Goal: Task Accomplishment & Management: Complete application form

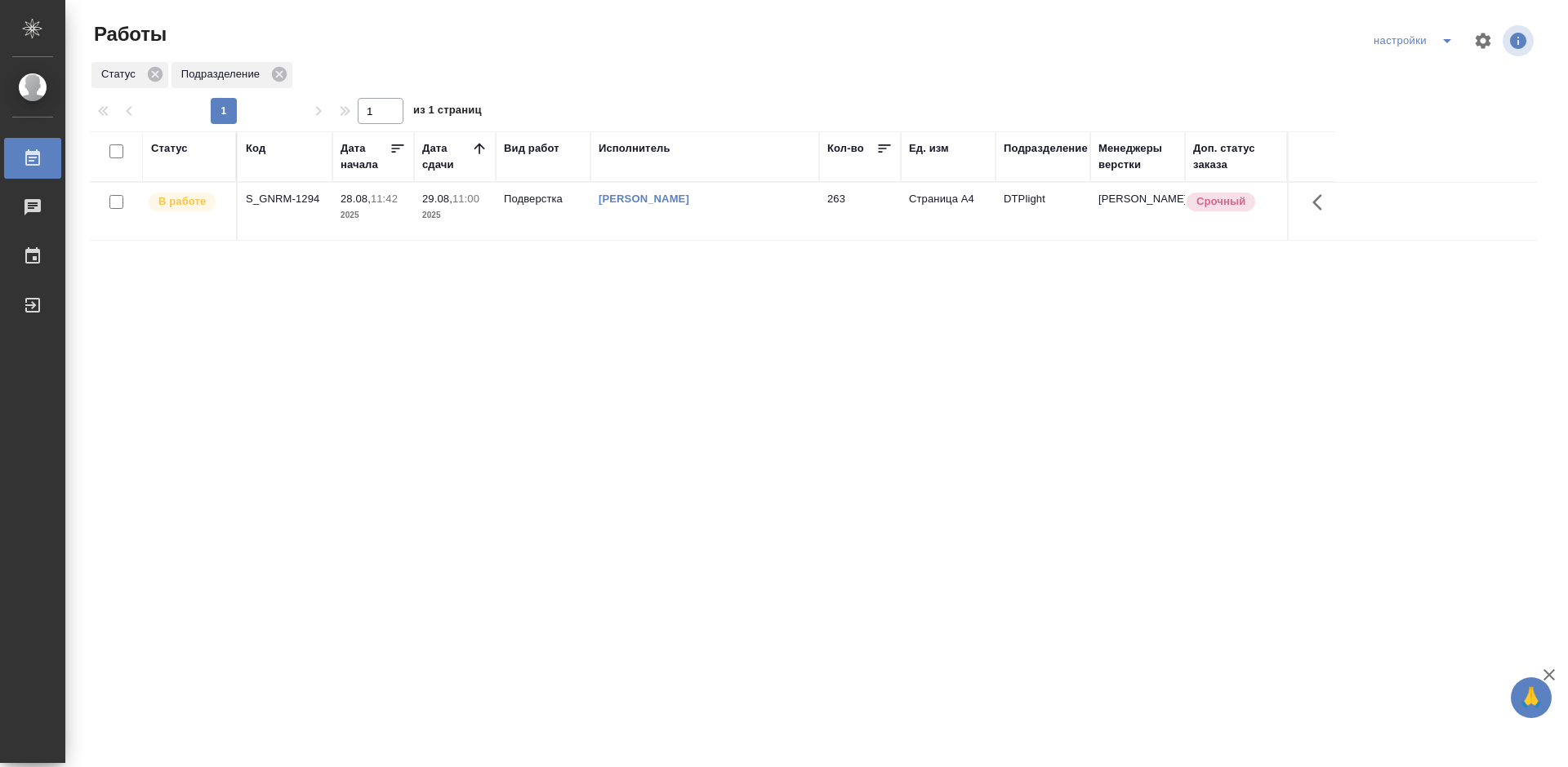
click at [287, 198] on div "S_GNRM-1294" at bounding box center [285, 199] width 78 height 16
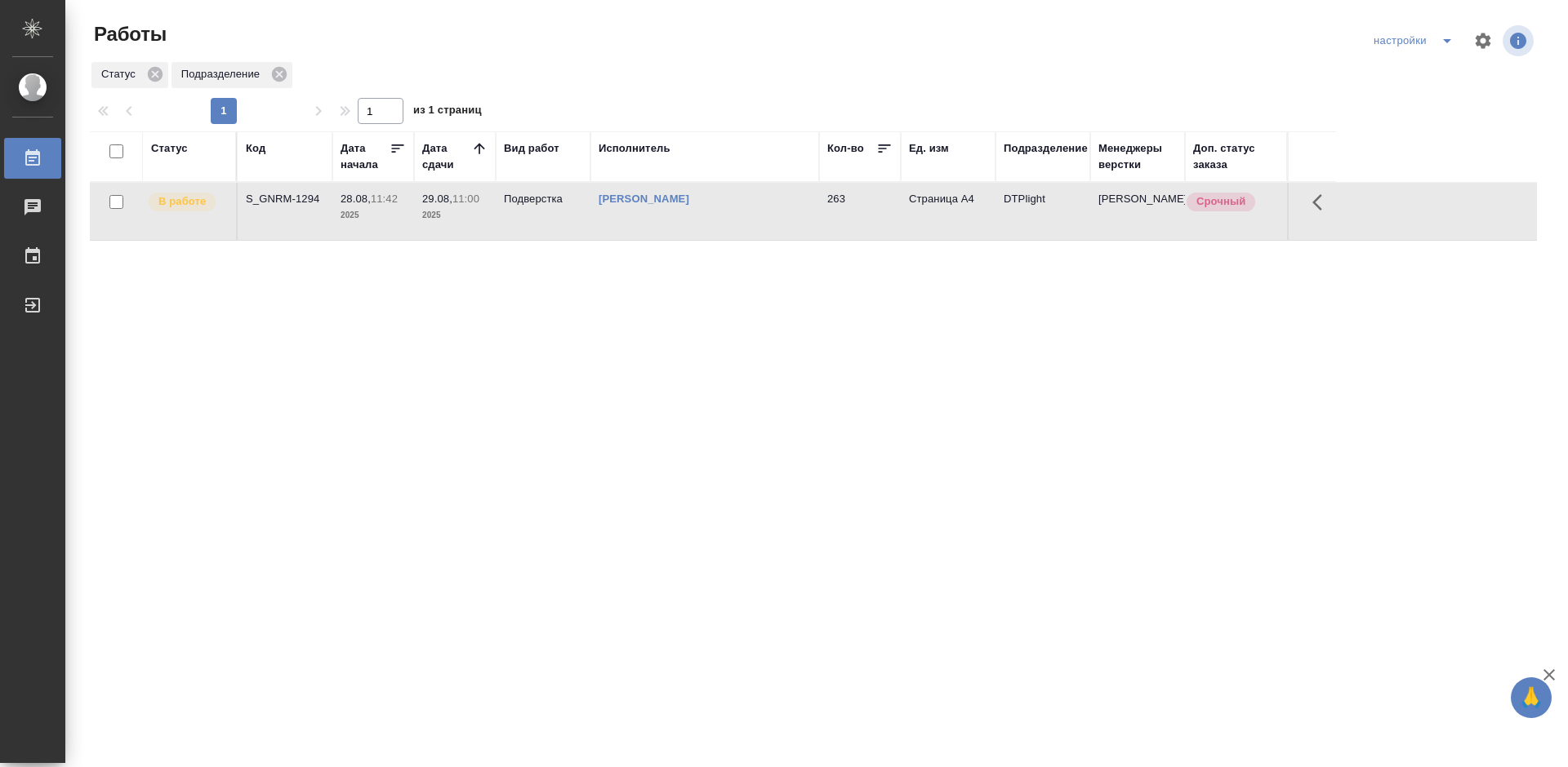
click at [287, 198] on div "S_GNRM-1294" at bounding box center [285, 199] width 78 height 16
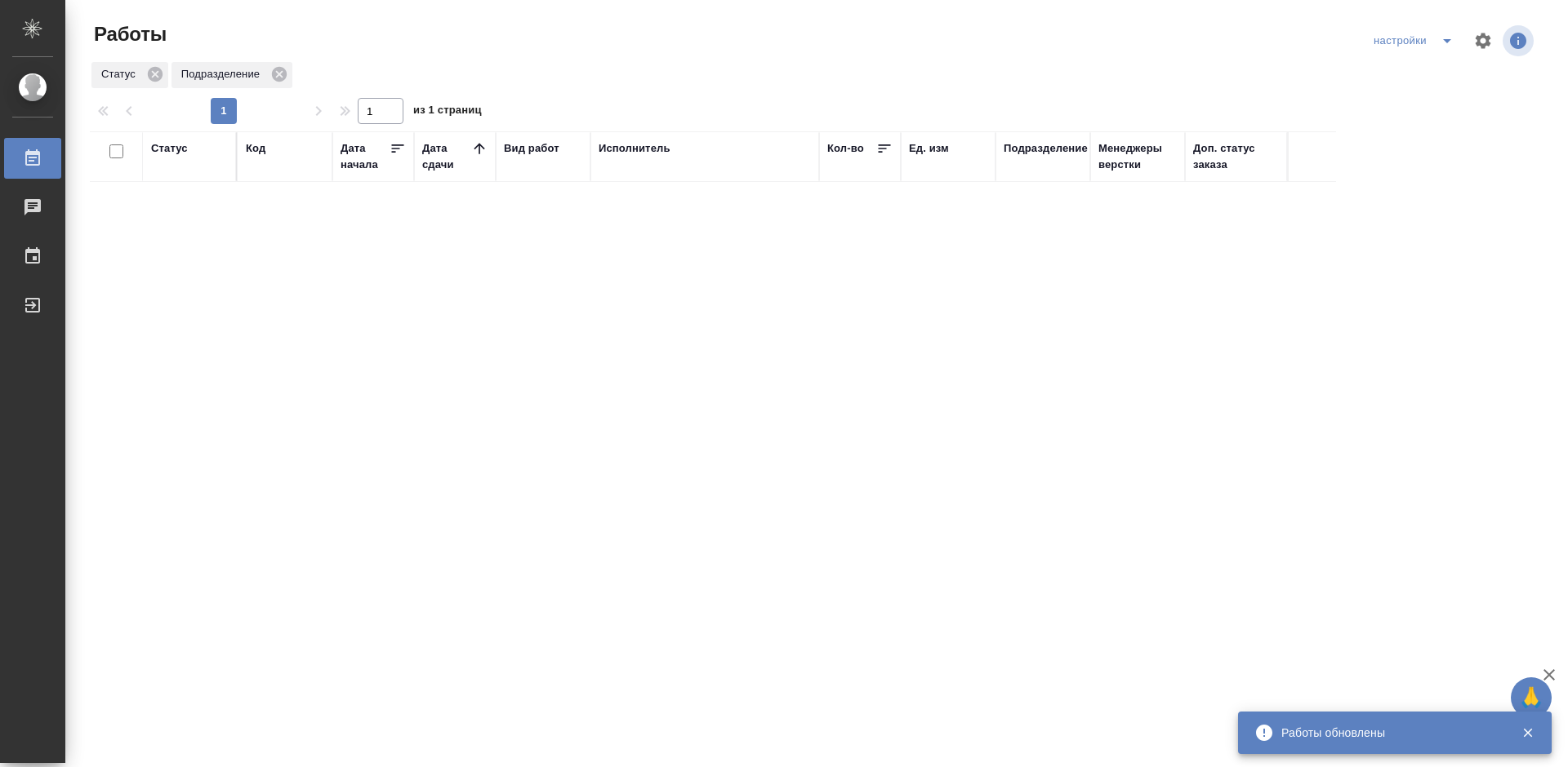
click at [656, 302] on div "Статус Код Дата начала Дата сдачи Вид работ Исполнитель Кол-во Ед. изм Подразде…" at bounding box center [813, 425] width 1447 height 588
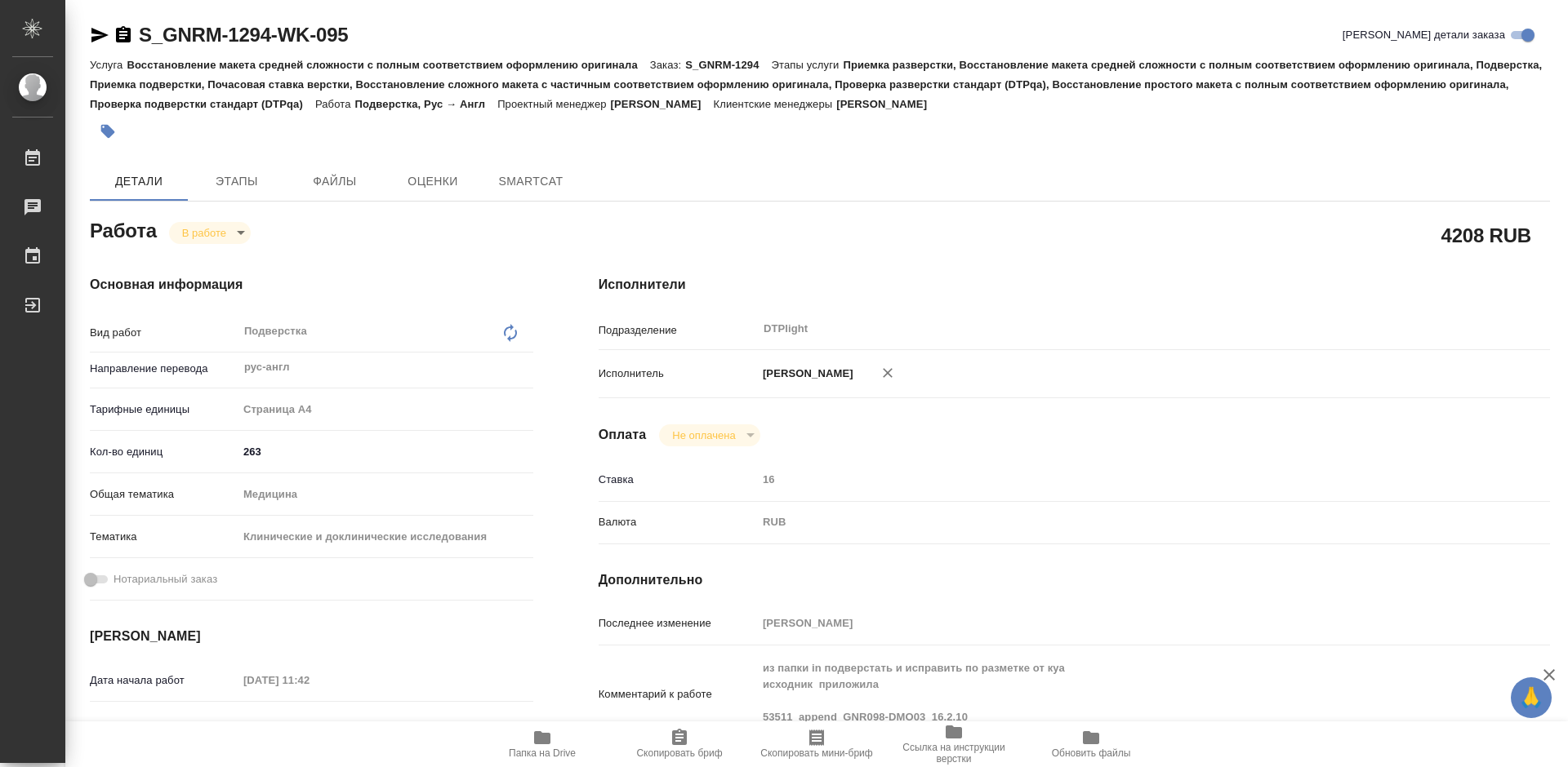
type textarea "x"
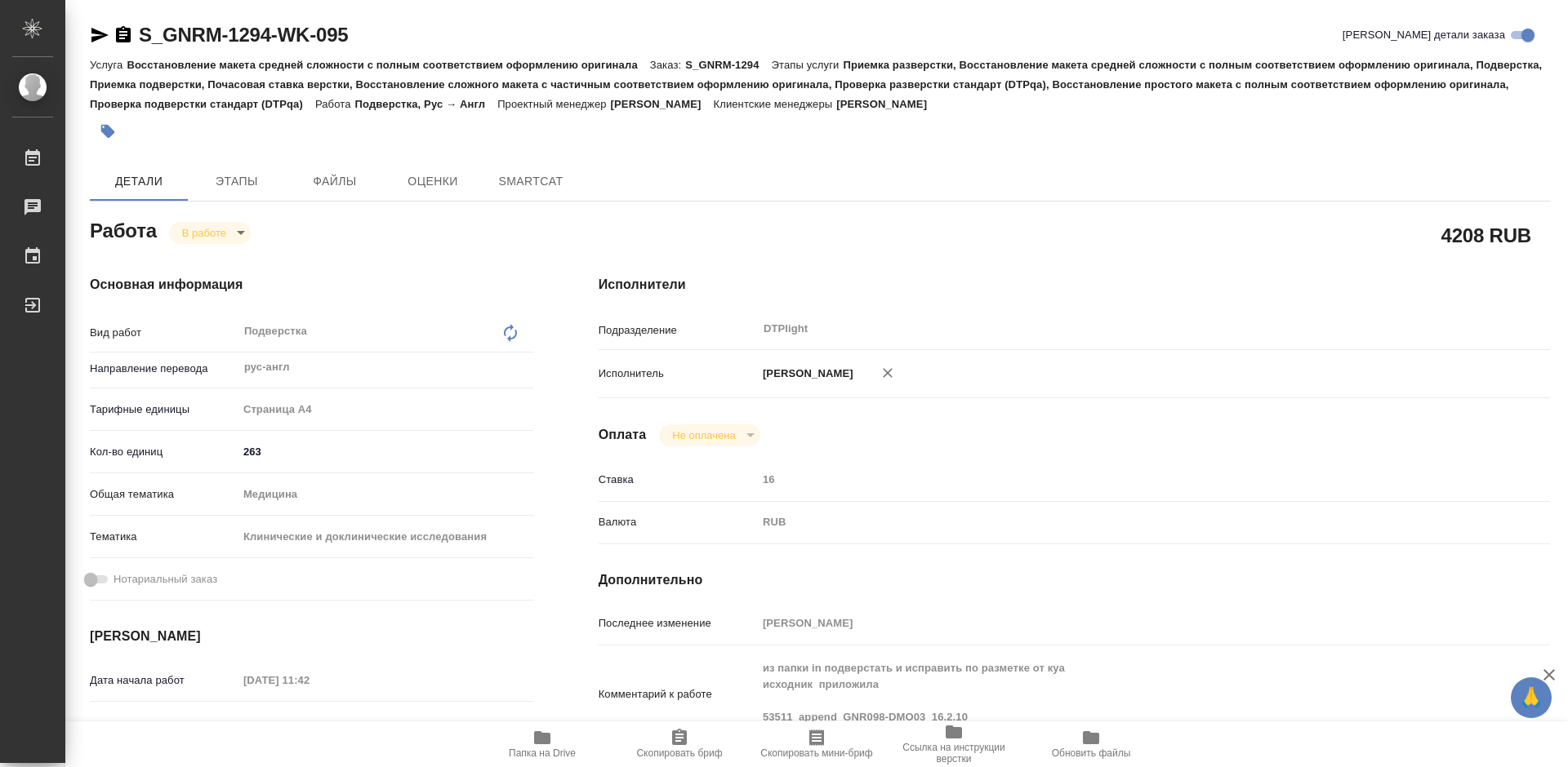
type textarea "x"
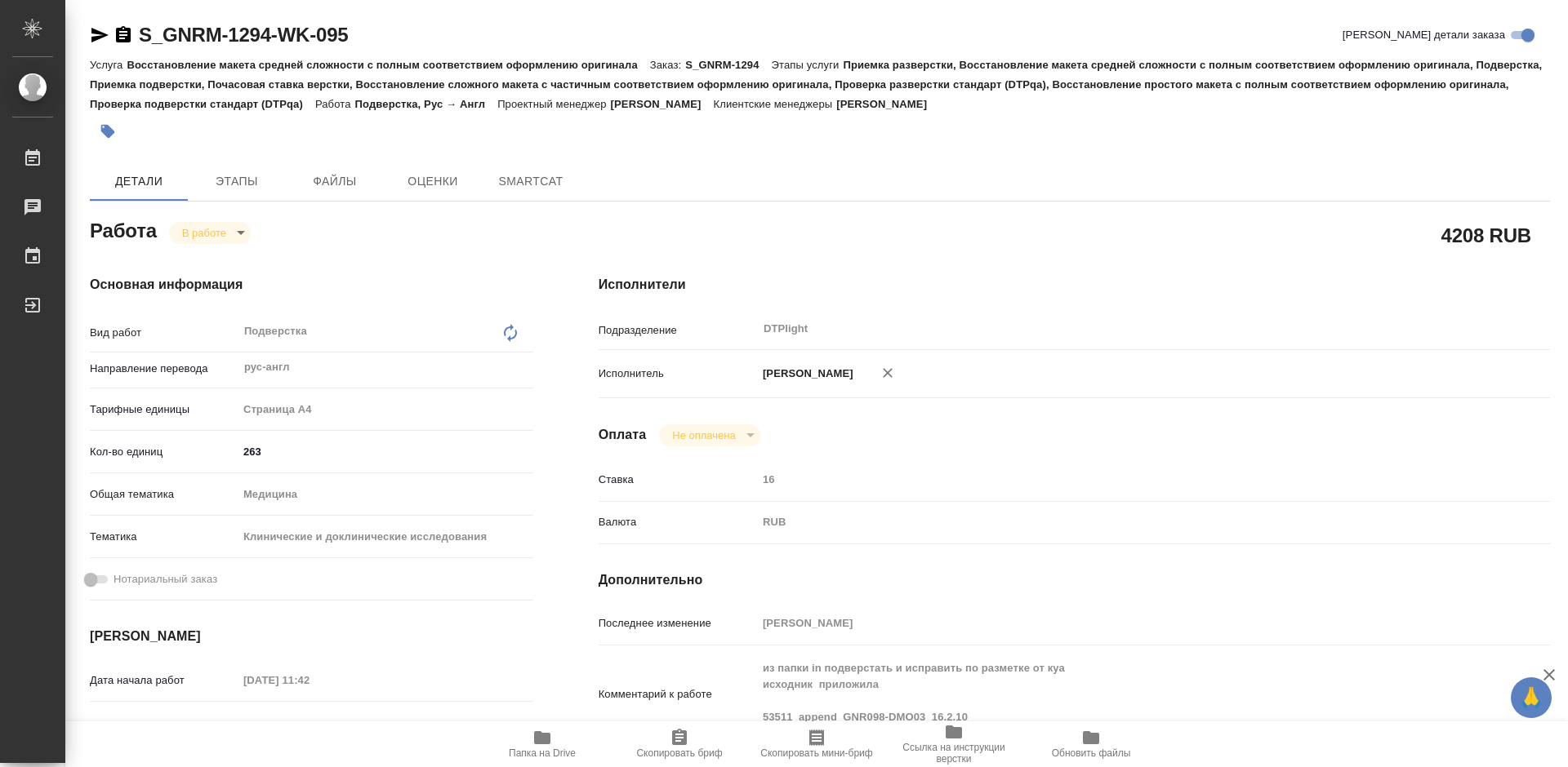
type textarea "x"
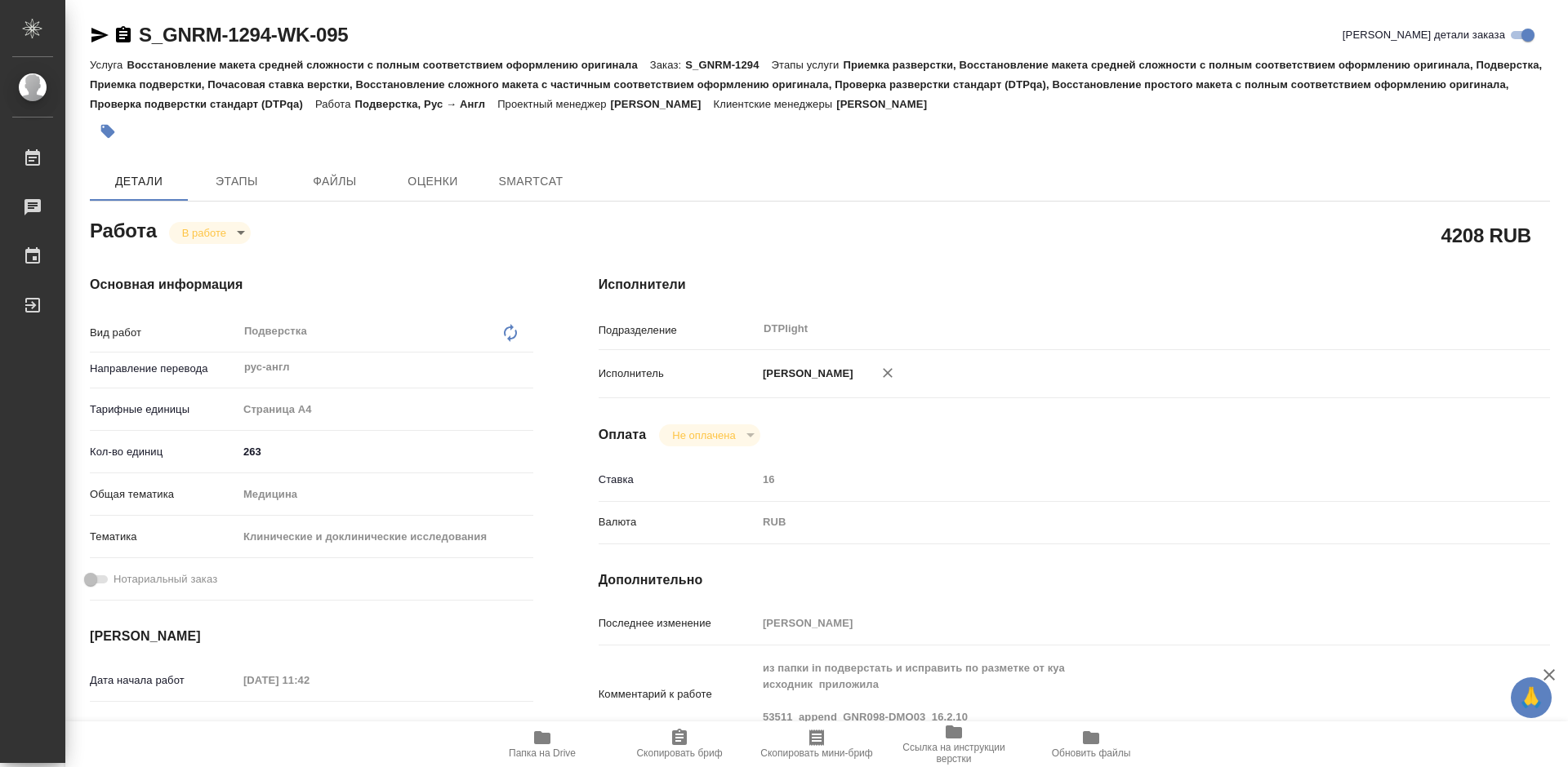
type textarea "x"
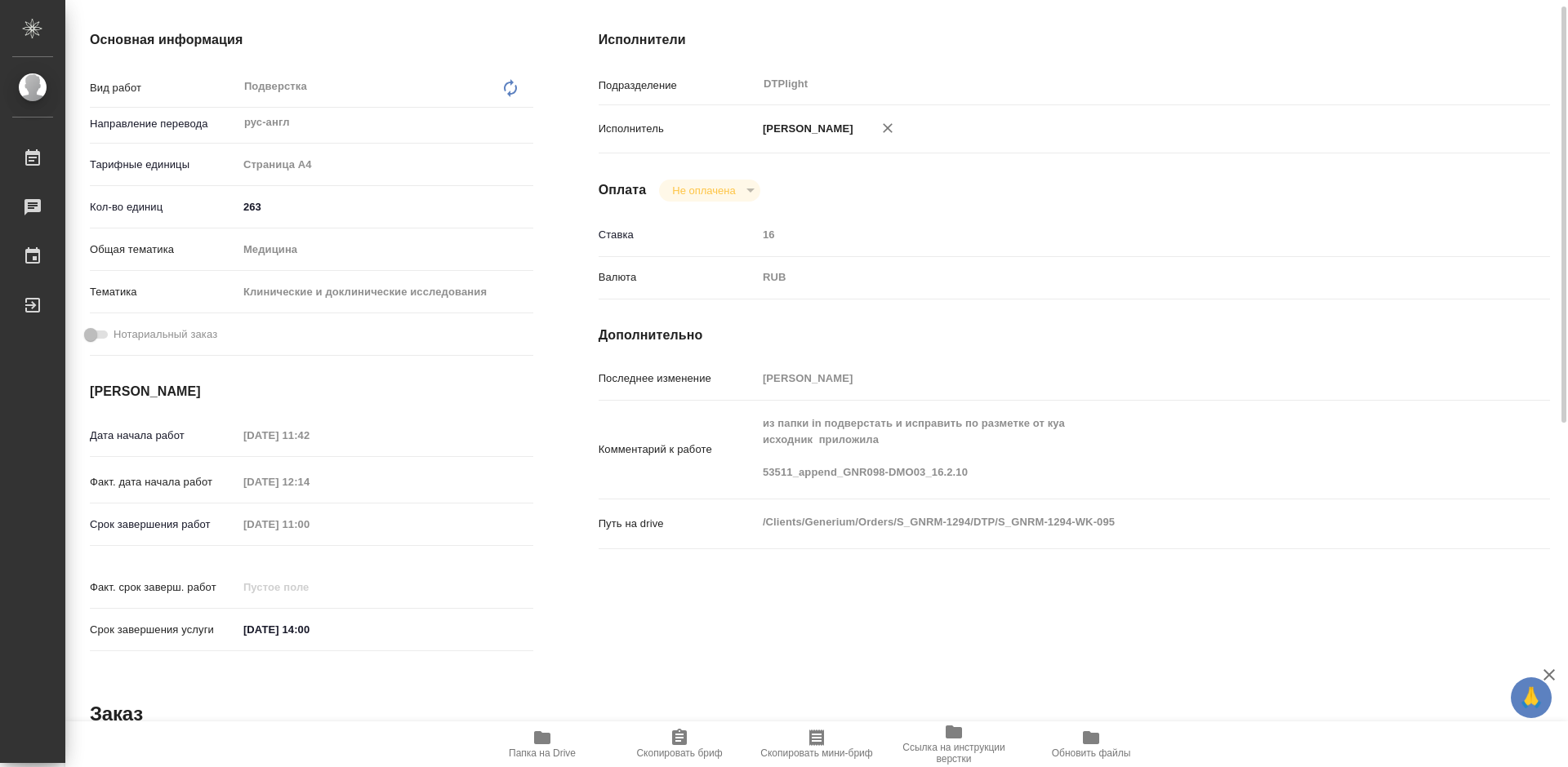
scroll to position [408, 0]
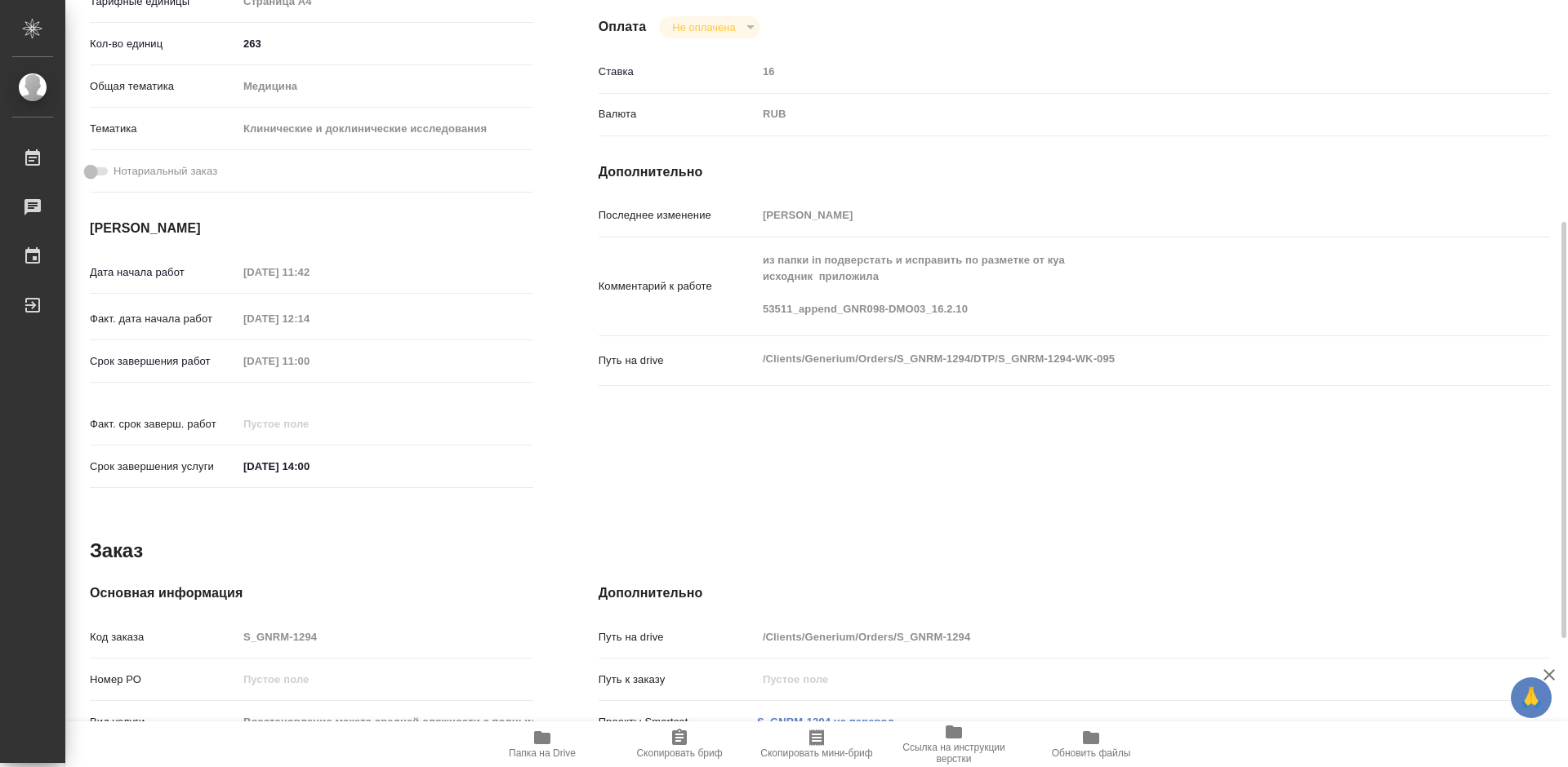
type textarea "x"
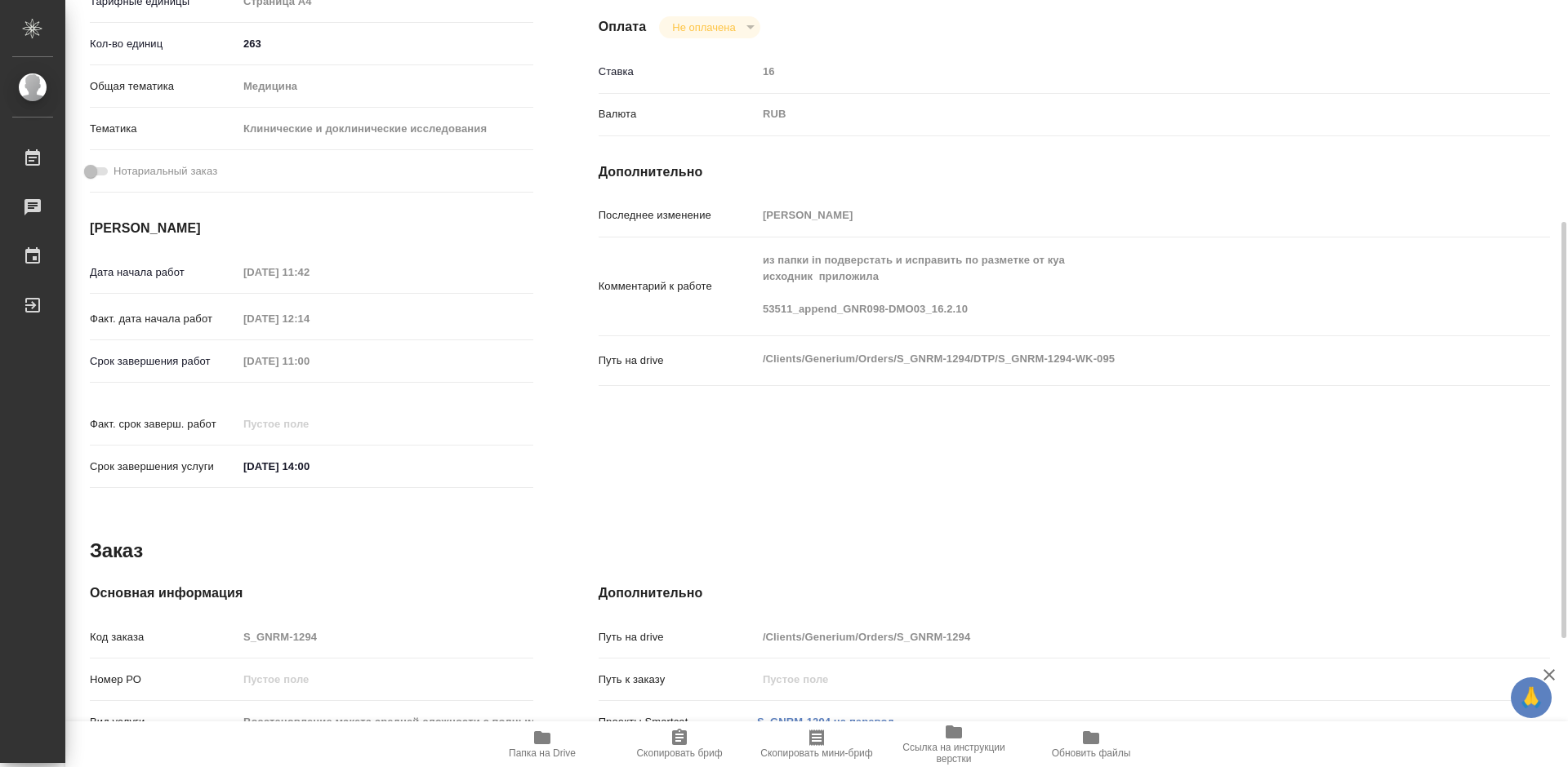
type textarea "x"
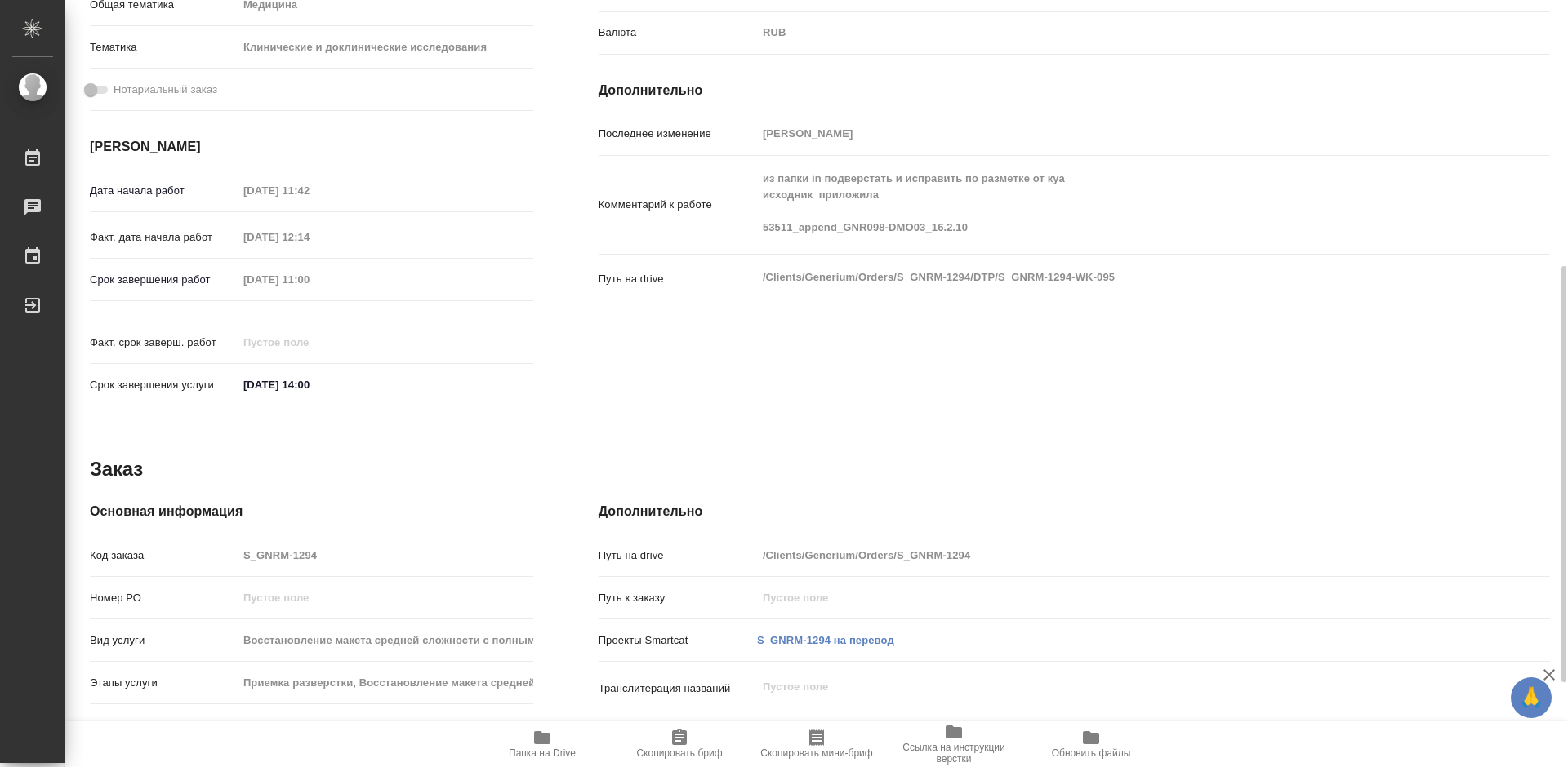
scroll to position [571, 0]
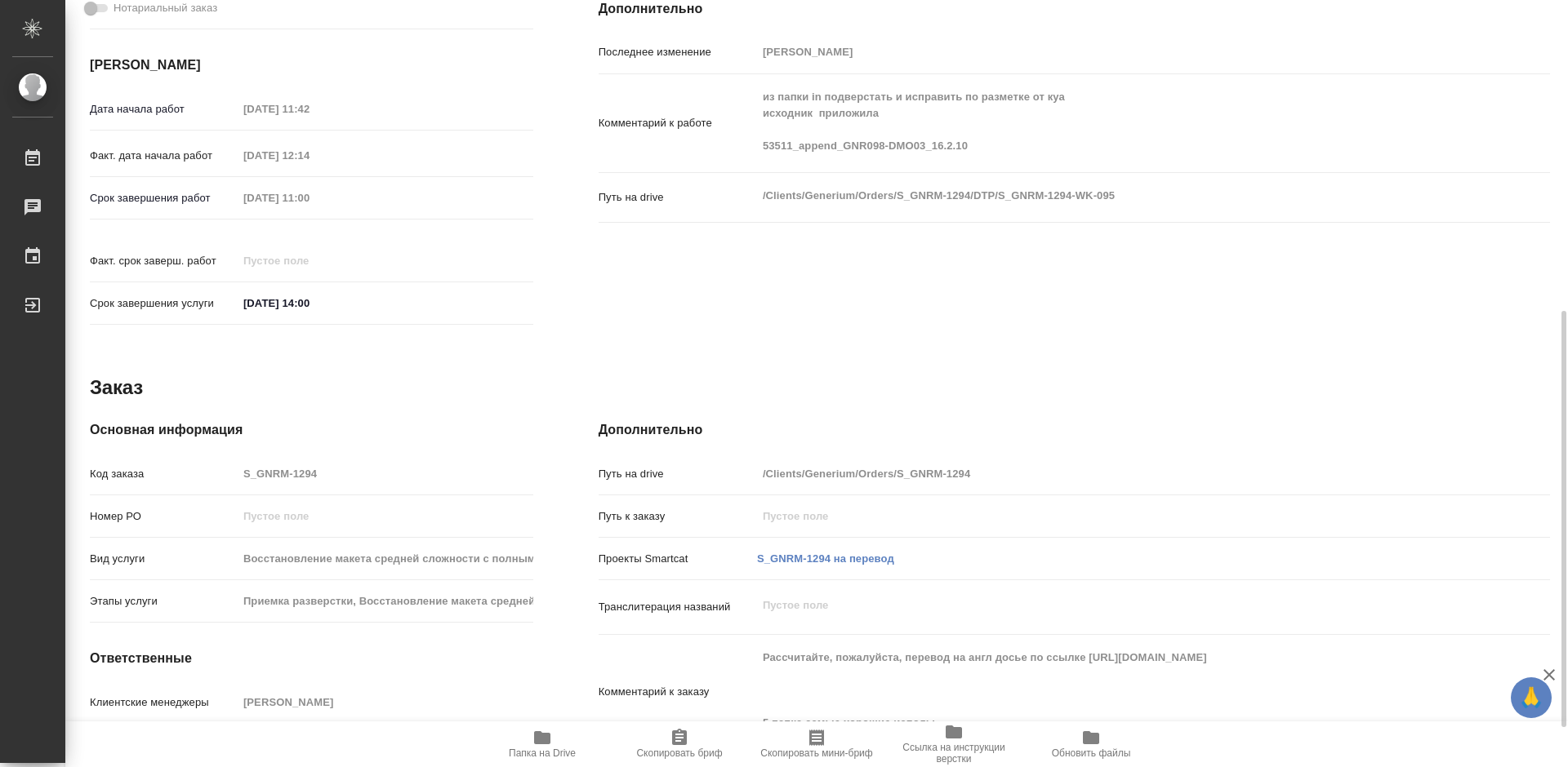
click at [548, 750] on span "Папка на Drive" at bounding box center [541, 753] width 67 height 11
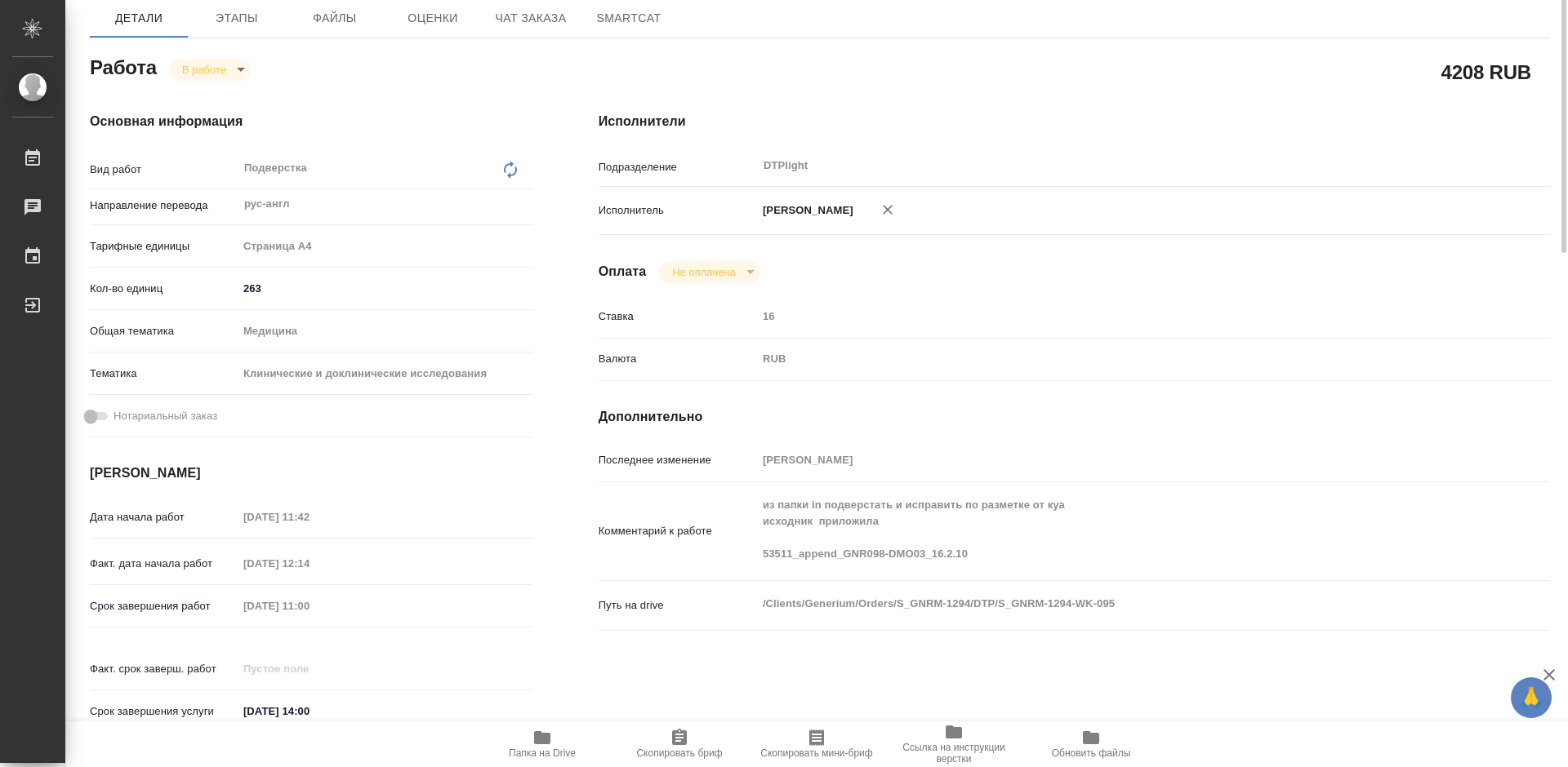
scroll to position [0, 0]
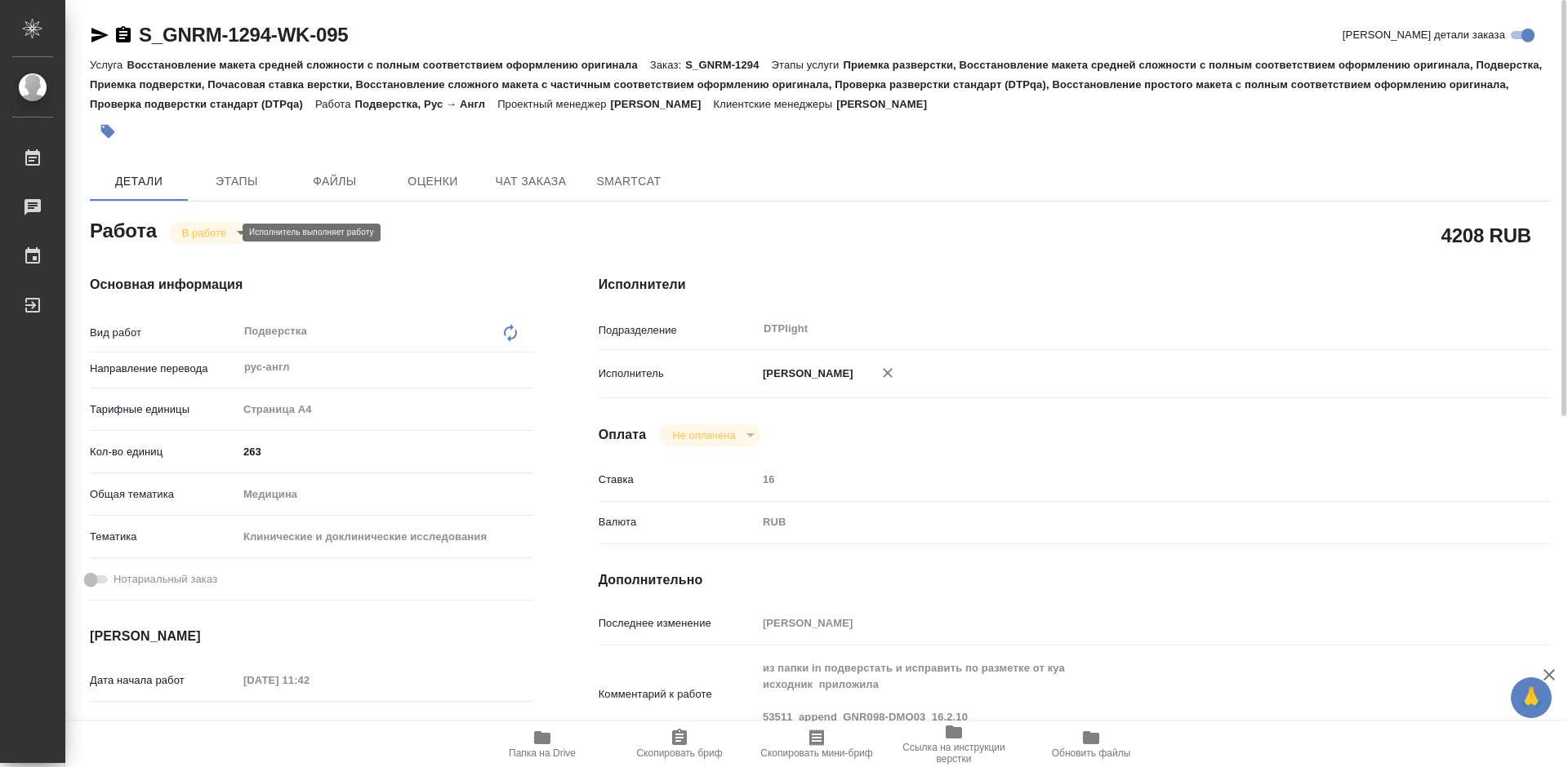
click at [202, 229] on body "🙏 .cls-1 fill:#fff; AWATERA Tretyakova Mariya Работы 0 Чаты График Выйти S_GNRM…" at bounding box center [784, 384] width 1568 height 767
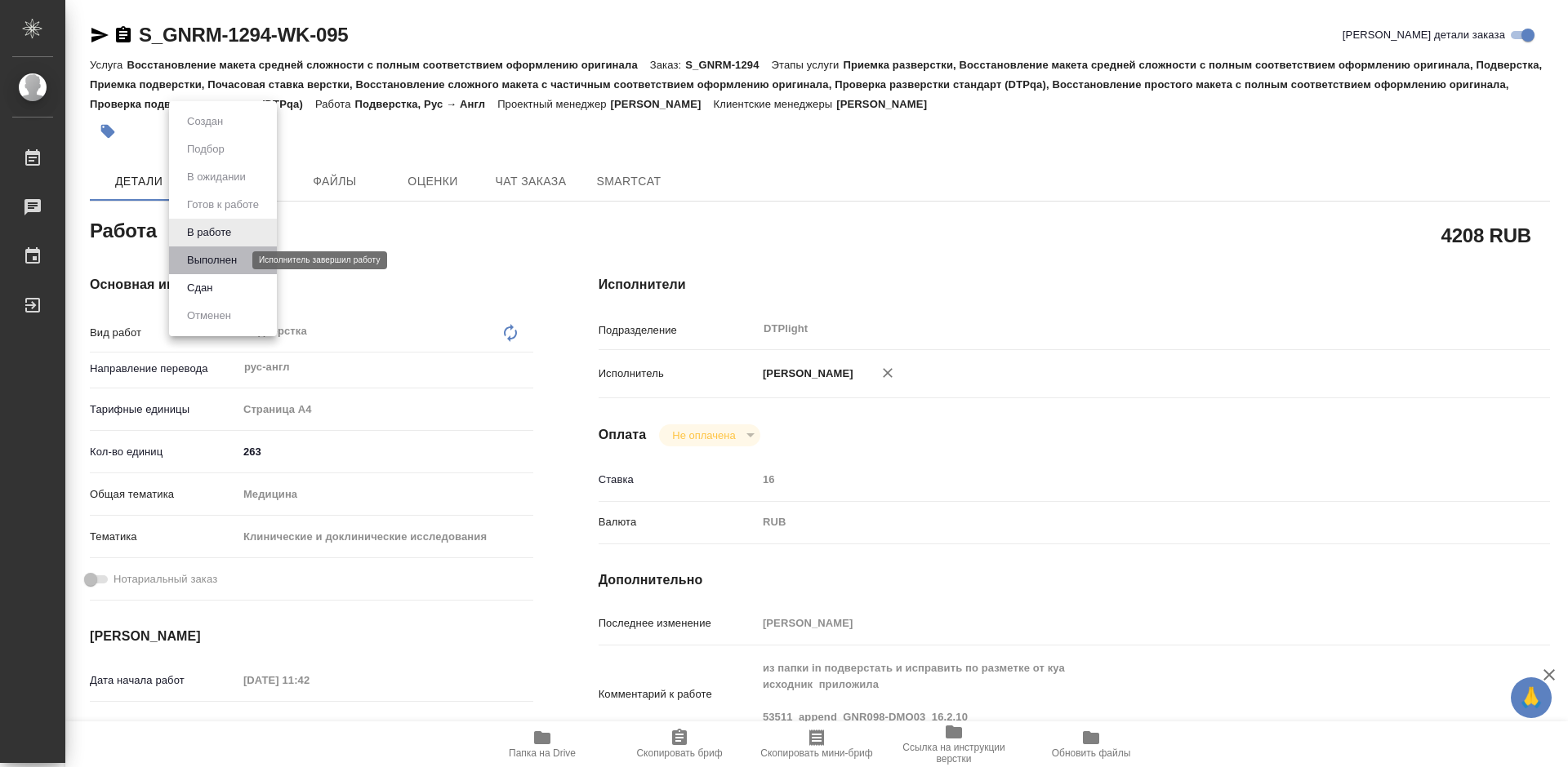
click at [229, 258] on button "Выполнен" at bounding box center [212, 261] width 60 height 18
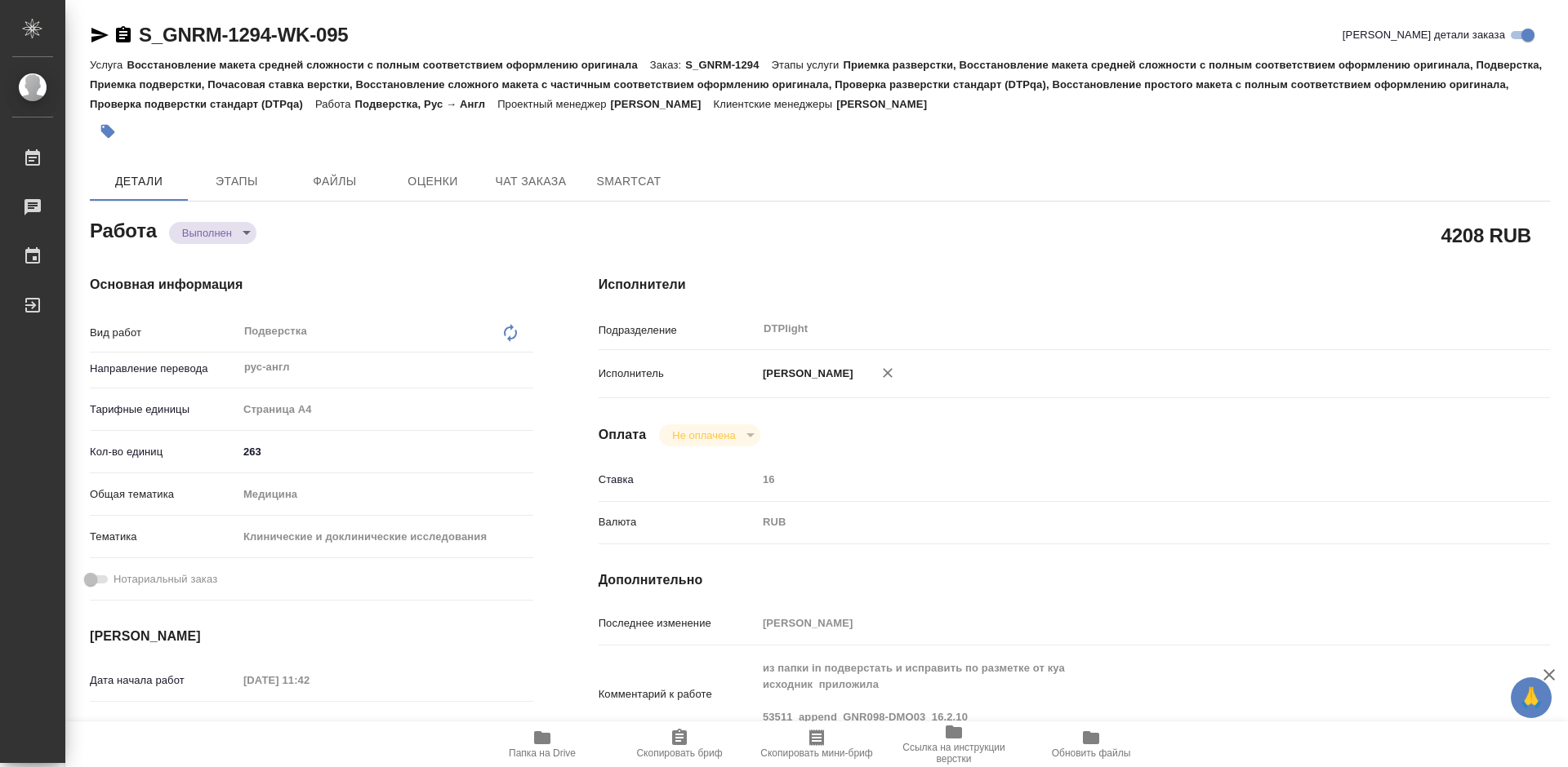
type textarea "x"
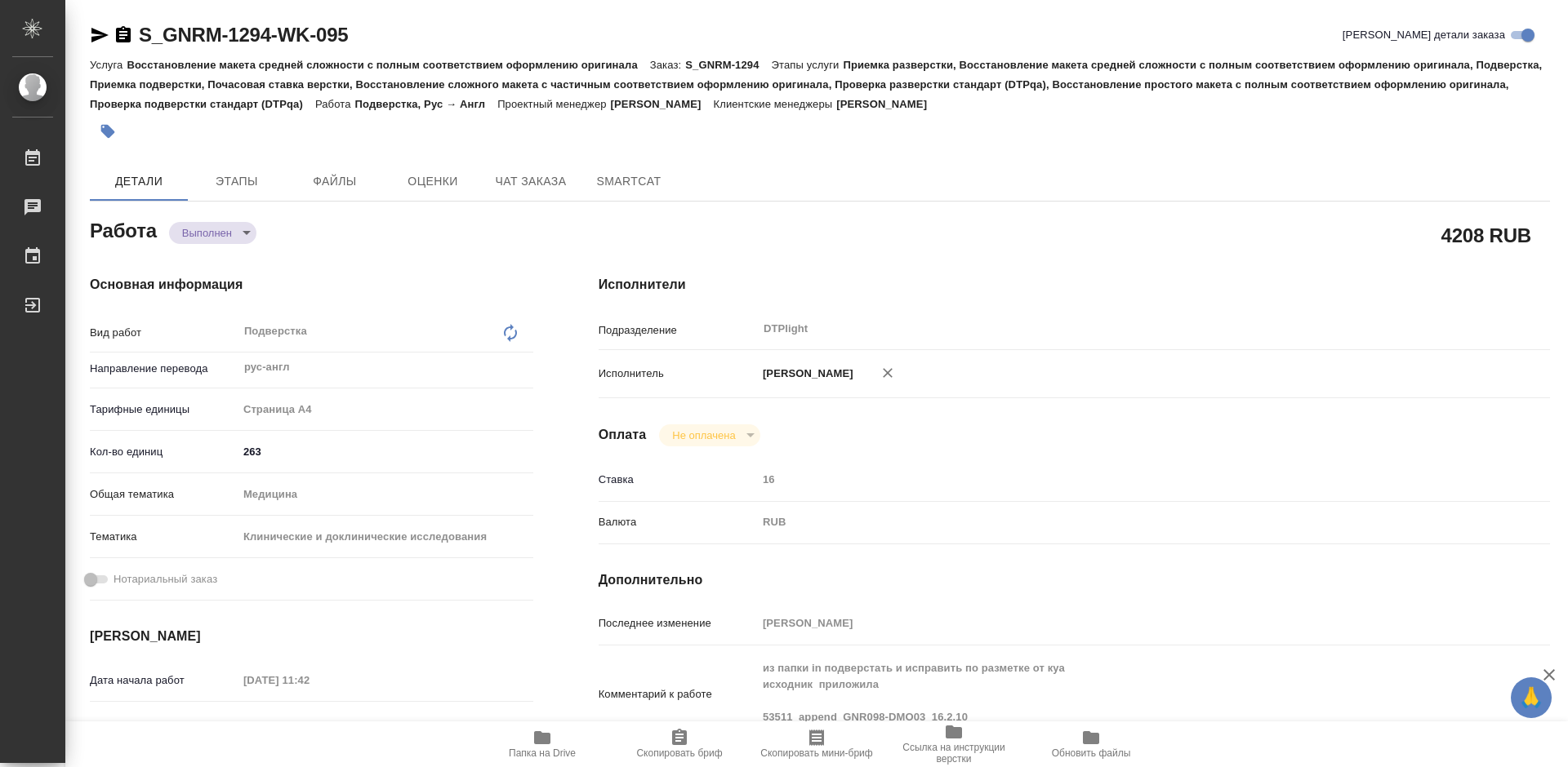
type textarea "x"
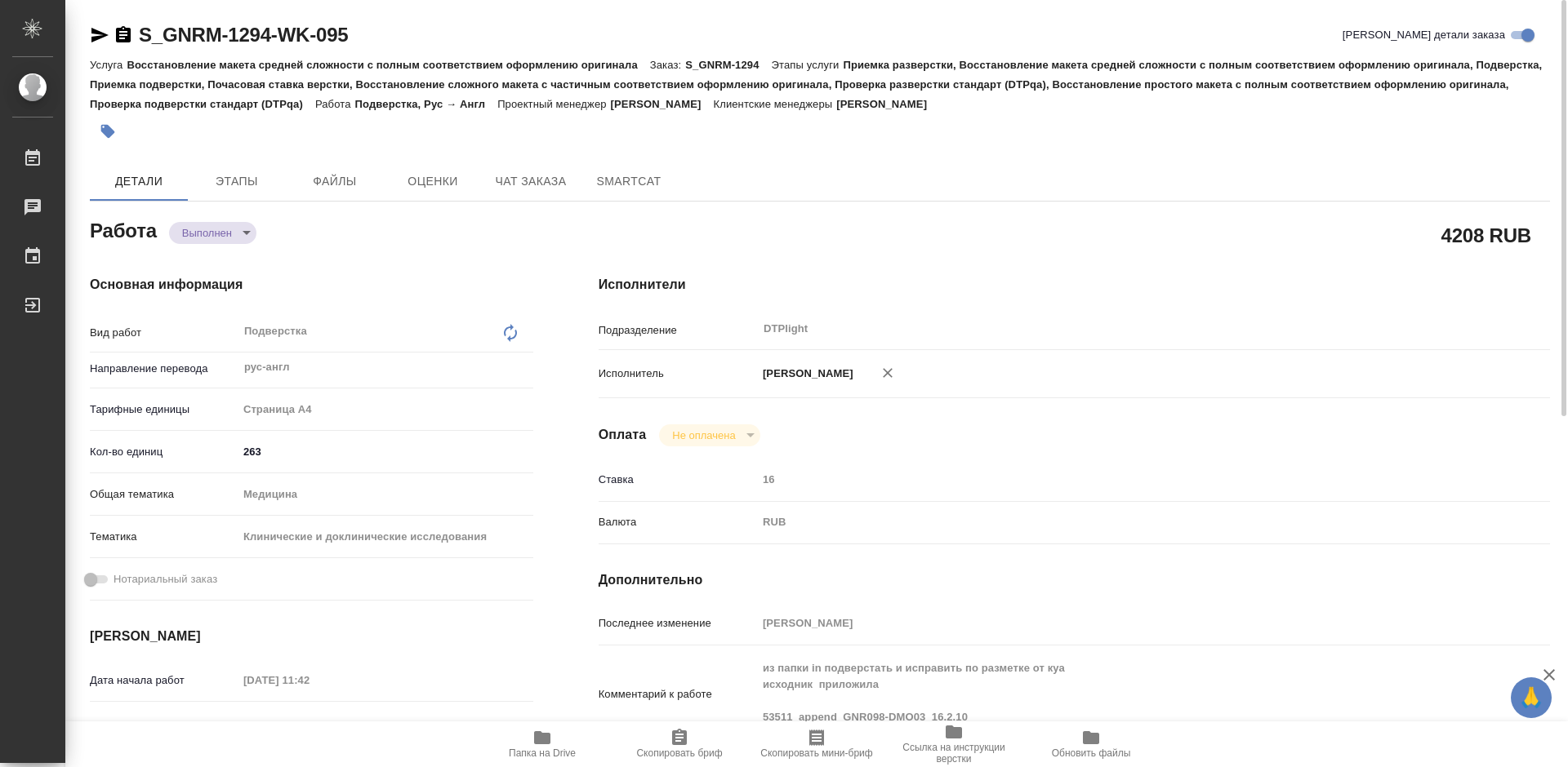
type textarea "x"
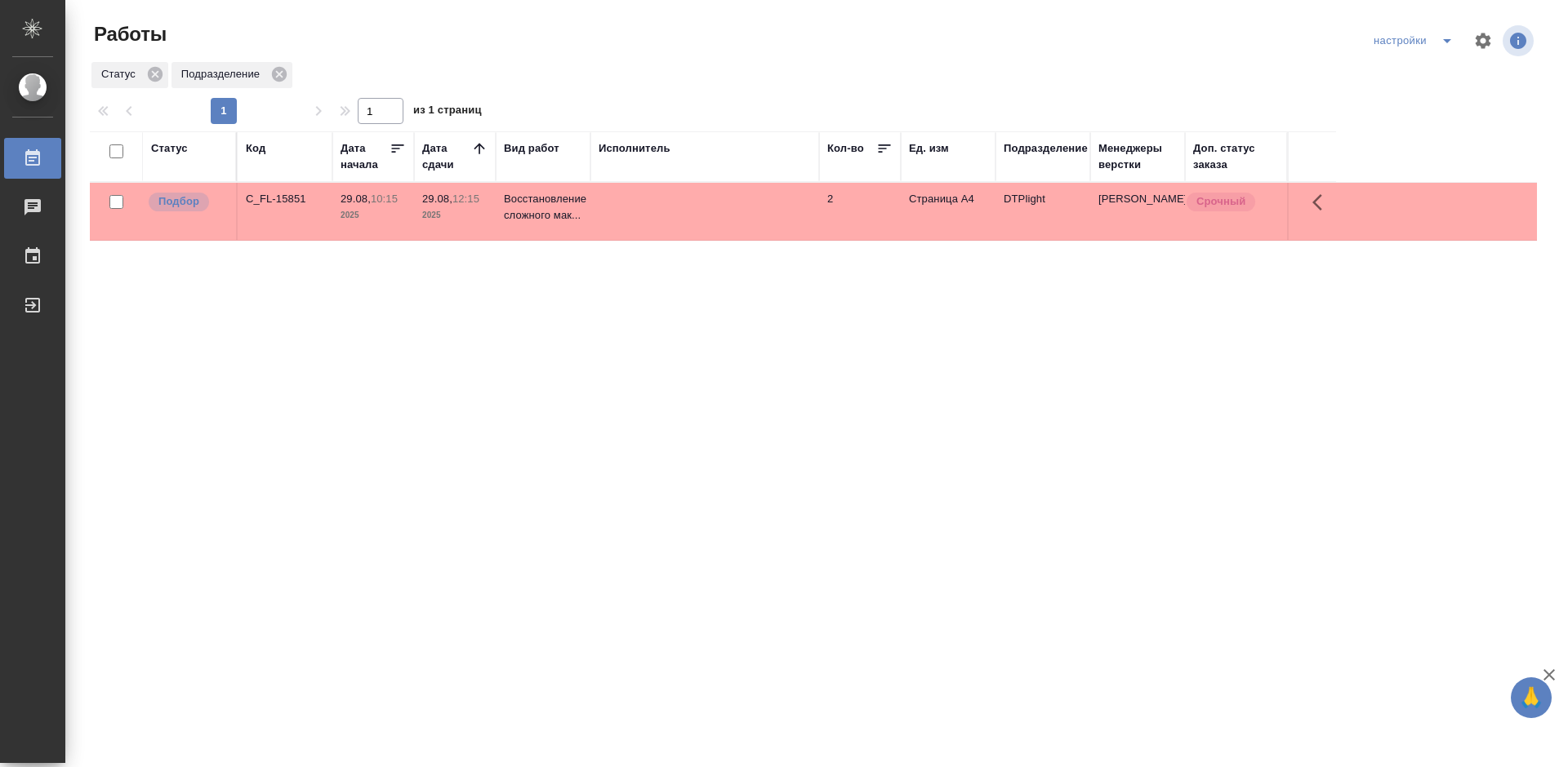
click at [506, 423] on div "Статус Код Дата начала Дата сдачи Вид работ Исполнитель Кол-во Ед. изм Подразде…" at bounding box center [813, 425] width 1447 height 588
click at [276, 196] on div "C_FL-15851" at bounding box center [285, 199] width 78 height 16
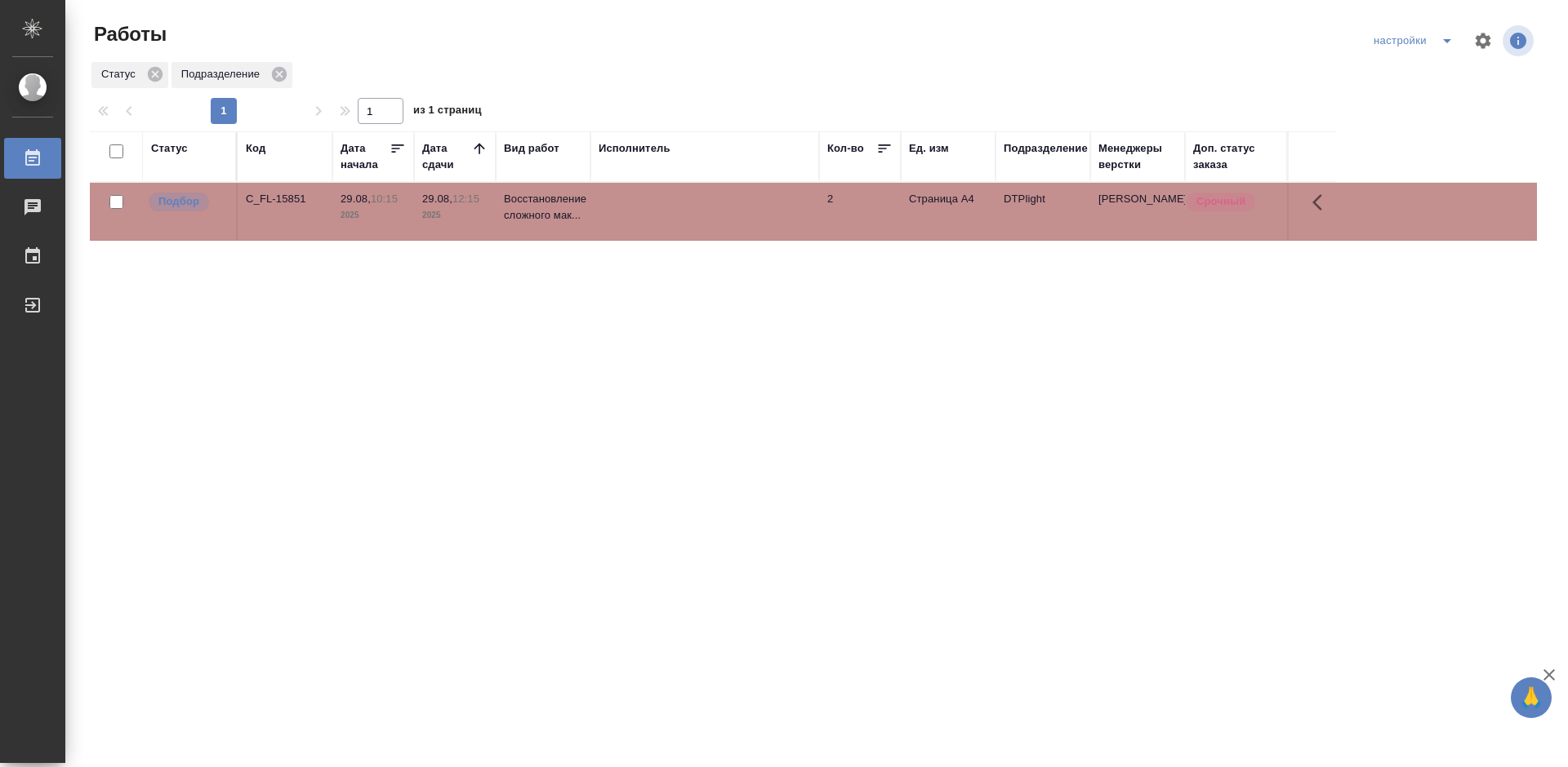
click at [276, 196] on div "C_FL-15851" at bounding box center [285, 199] width 78 height 16
click at [580, 345] on div "Статус Код Дата начала Дата сдачи Вид работ Исполнитель Кол-во Ед. изм Подразде…" at bounding box center [813, 425] width 1447 height 588
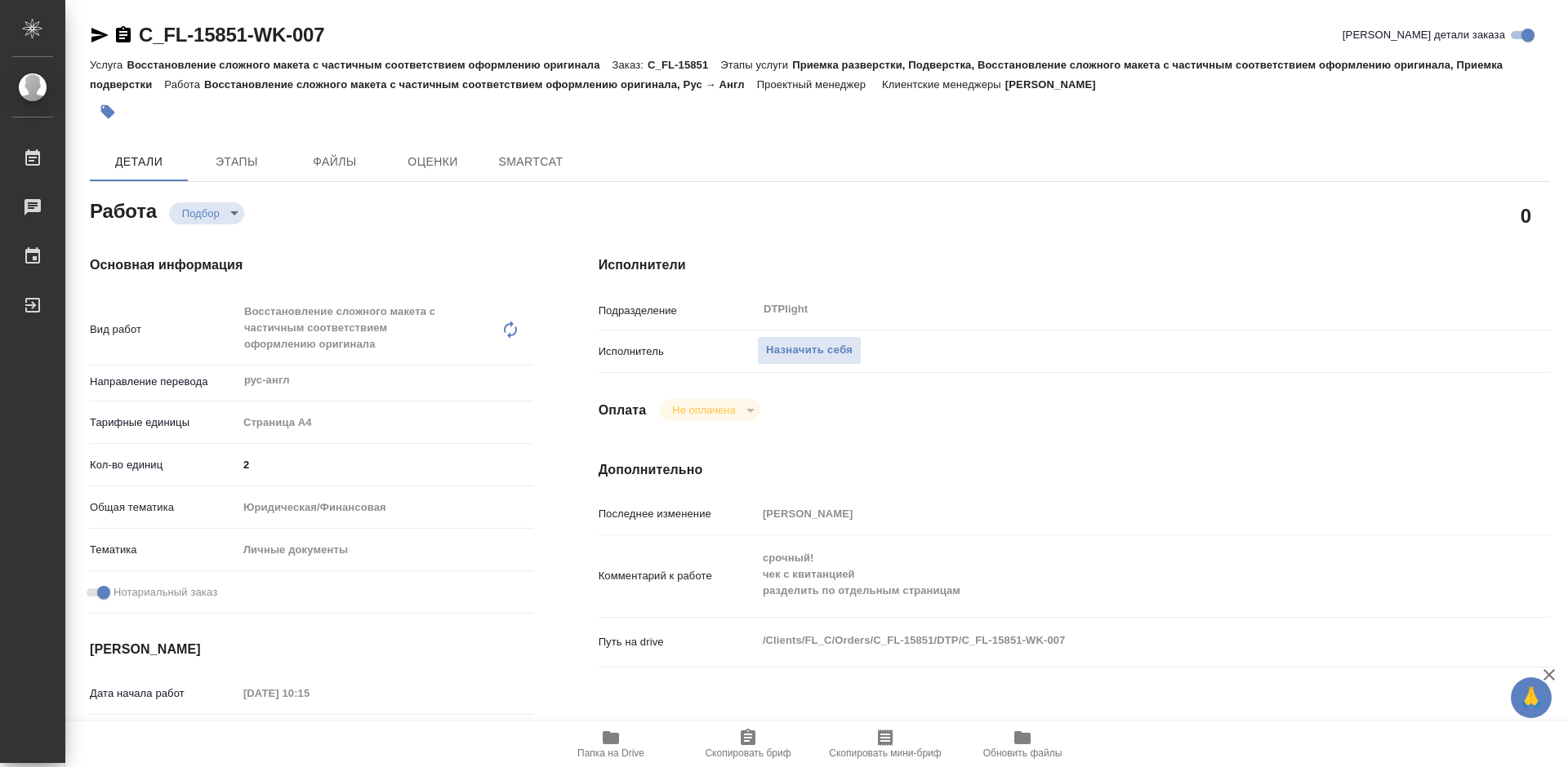
type textarea "x"
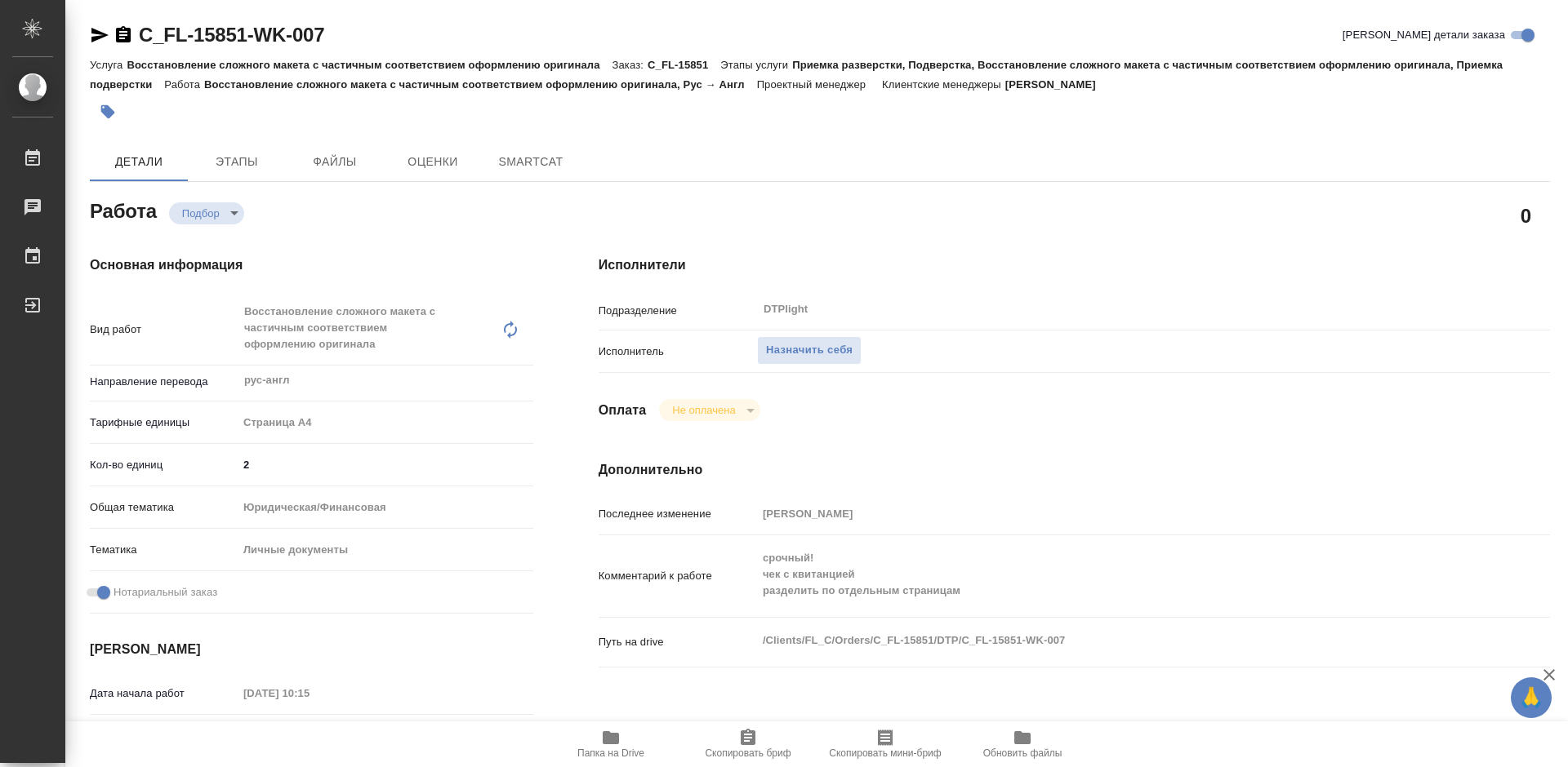
type textarea "x"
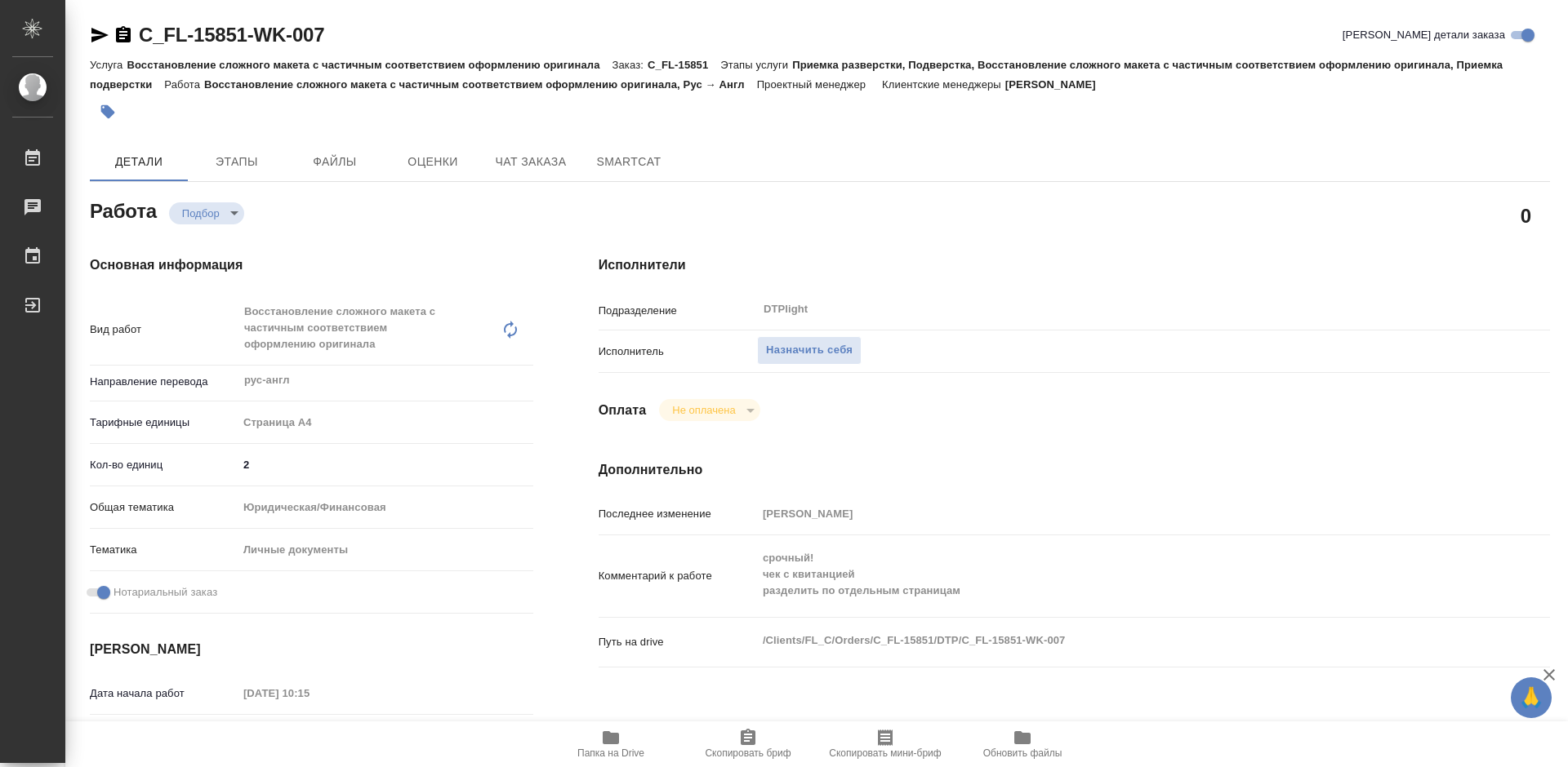
type textarea "x"
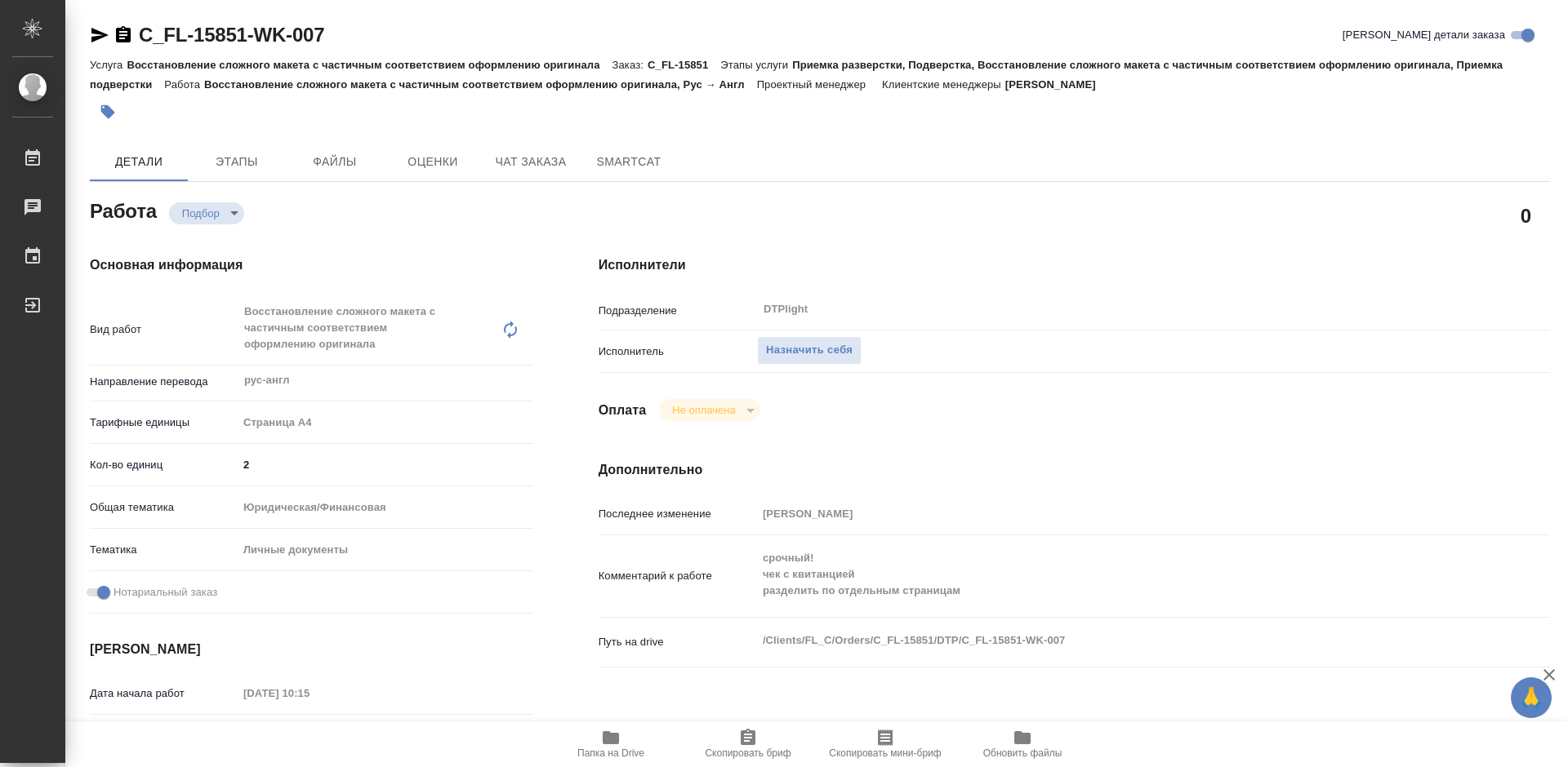
type textarea "x"
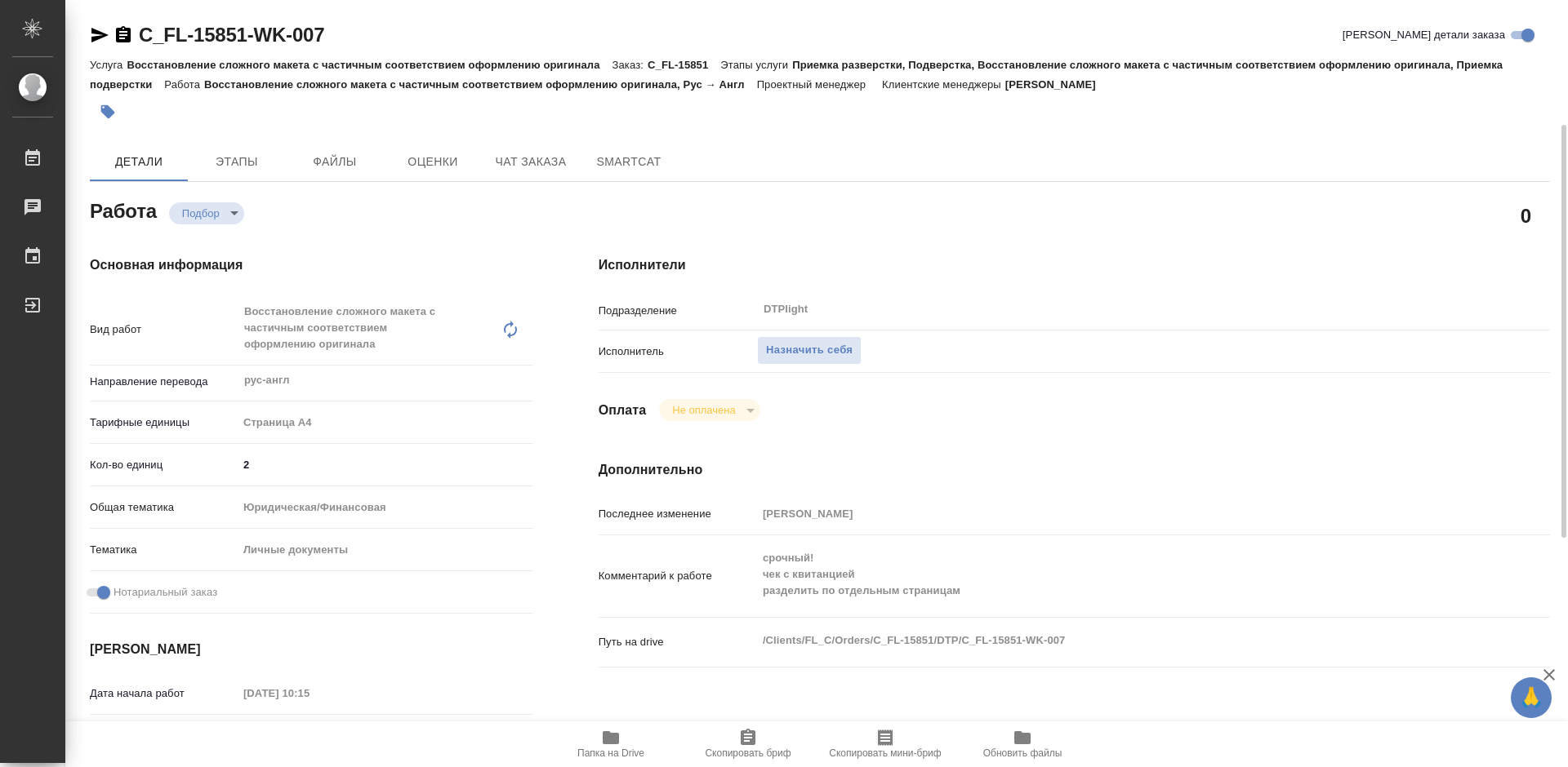
scroll to position [245, 0]
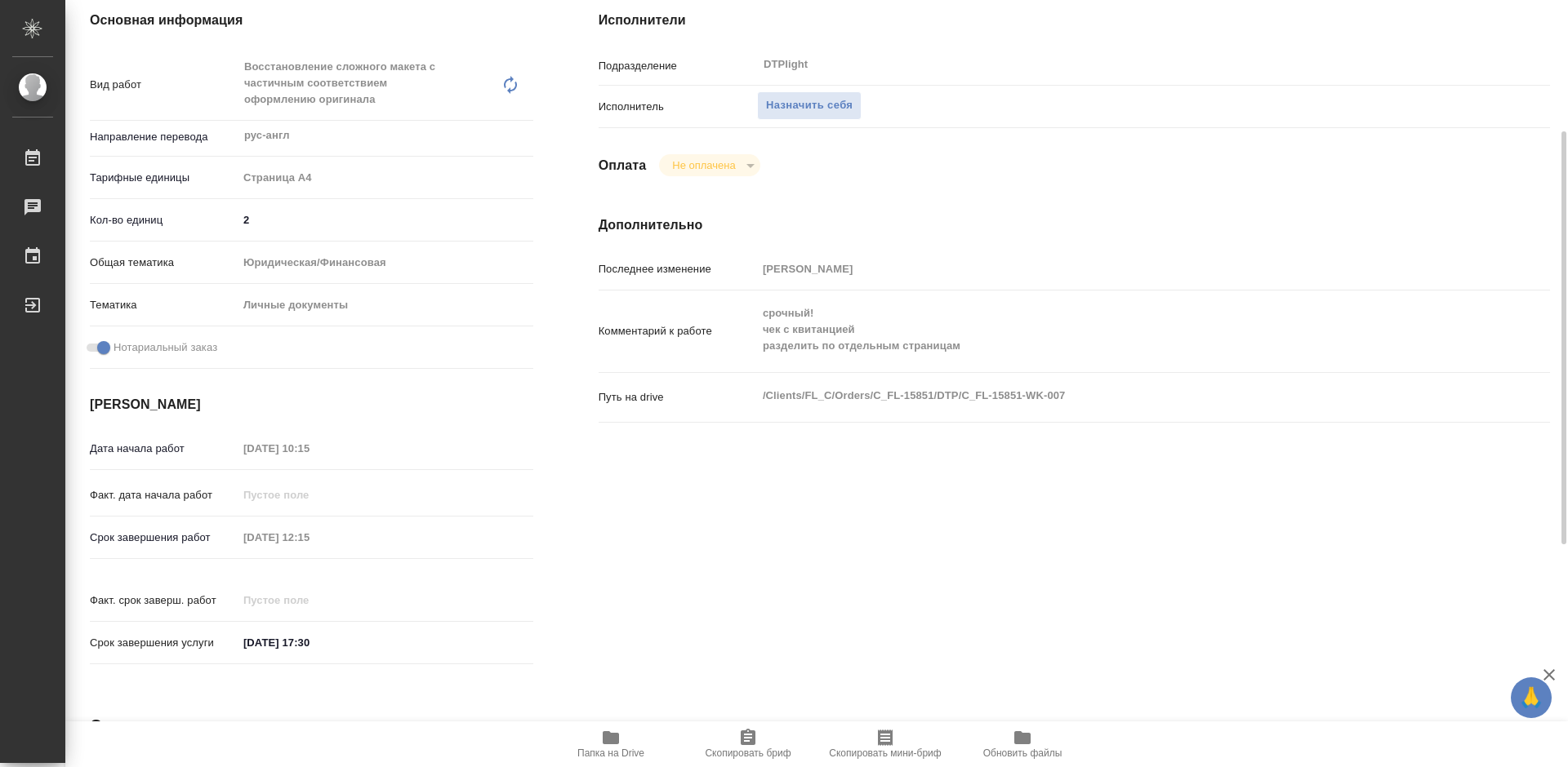
click at [614, 746] on icon "button" at bounding box center [611, 738] width 20 height 20
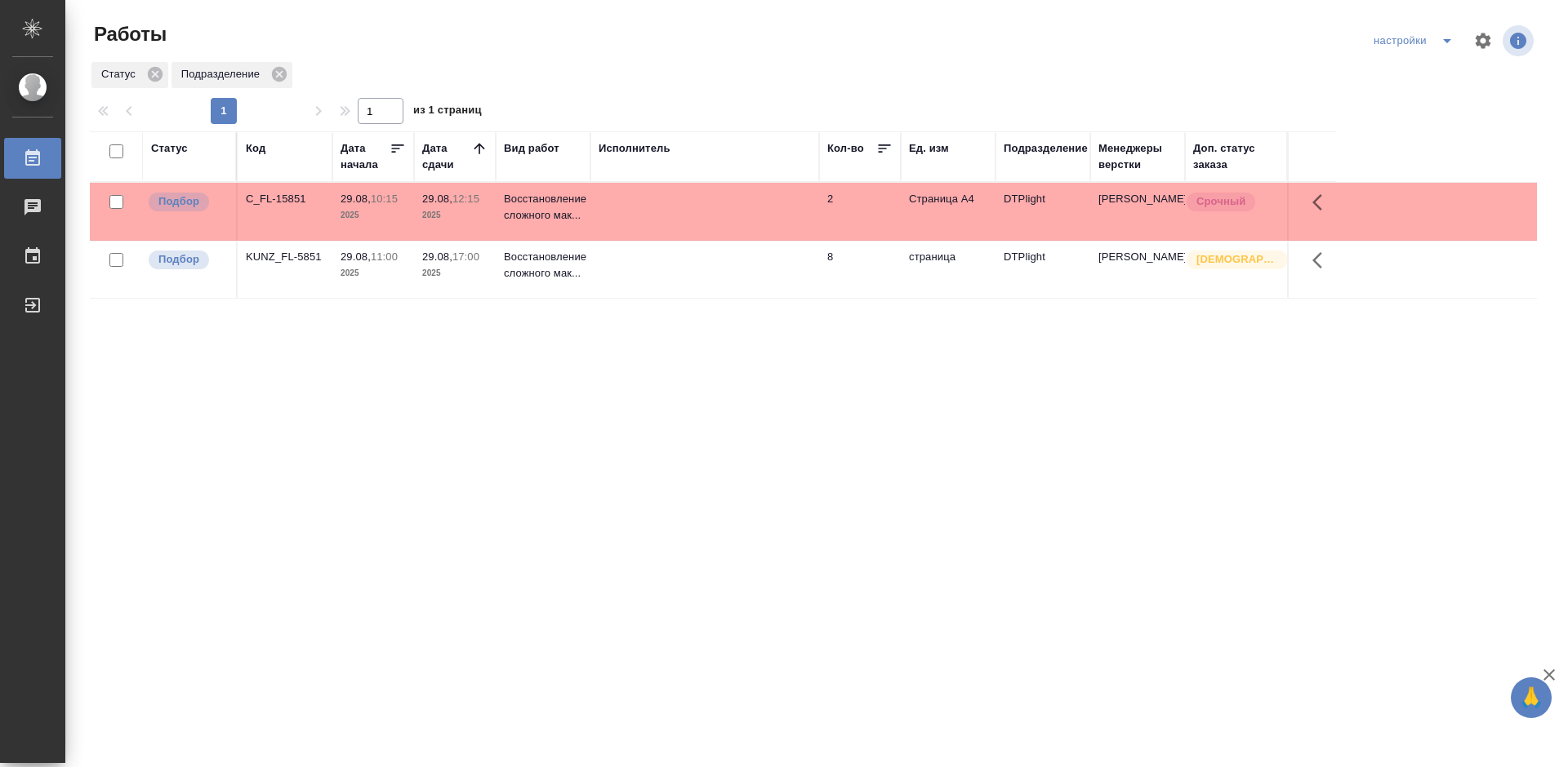
click at [651, 408] on div "Статус Код Дата начала Дата сдачи Вид работ Исполнитель Кол-во Ед. изм Подразде…" at bounding box center [813, 425] width 1447 height 588
click at [297, 208] on div "KUNZ_FL-5851" at bounding box center [285, 199] width 78 height 16
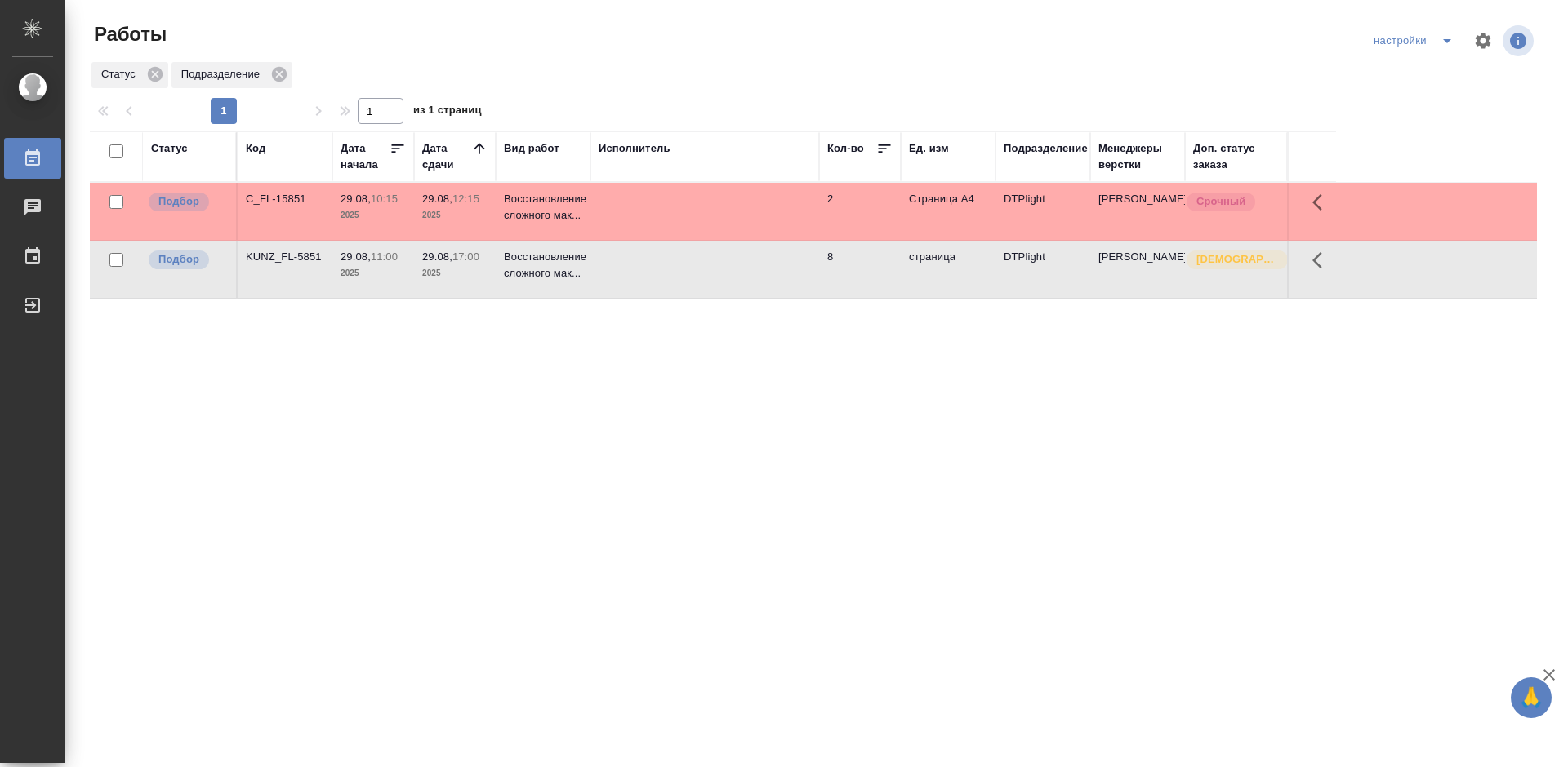
click at [297, 208] on div "KUNZ_FL-5851" at bounding box center [285, 199] width 78 height 16
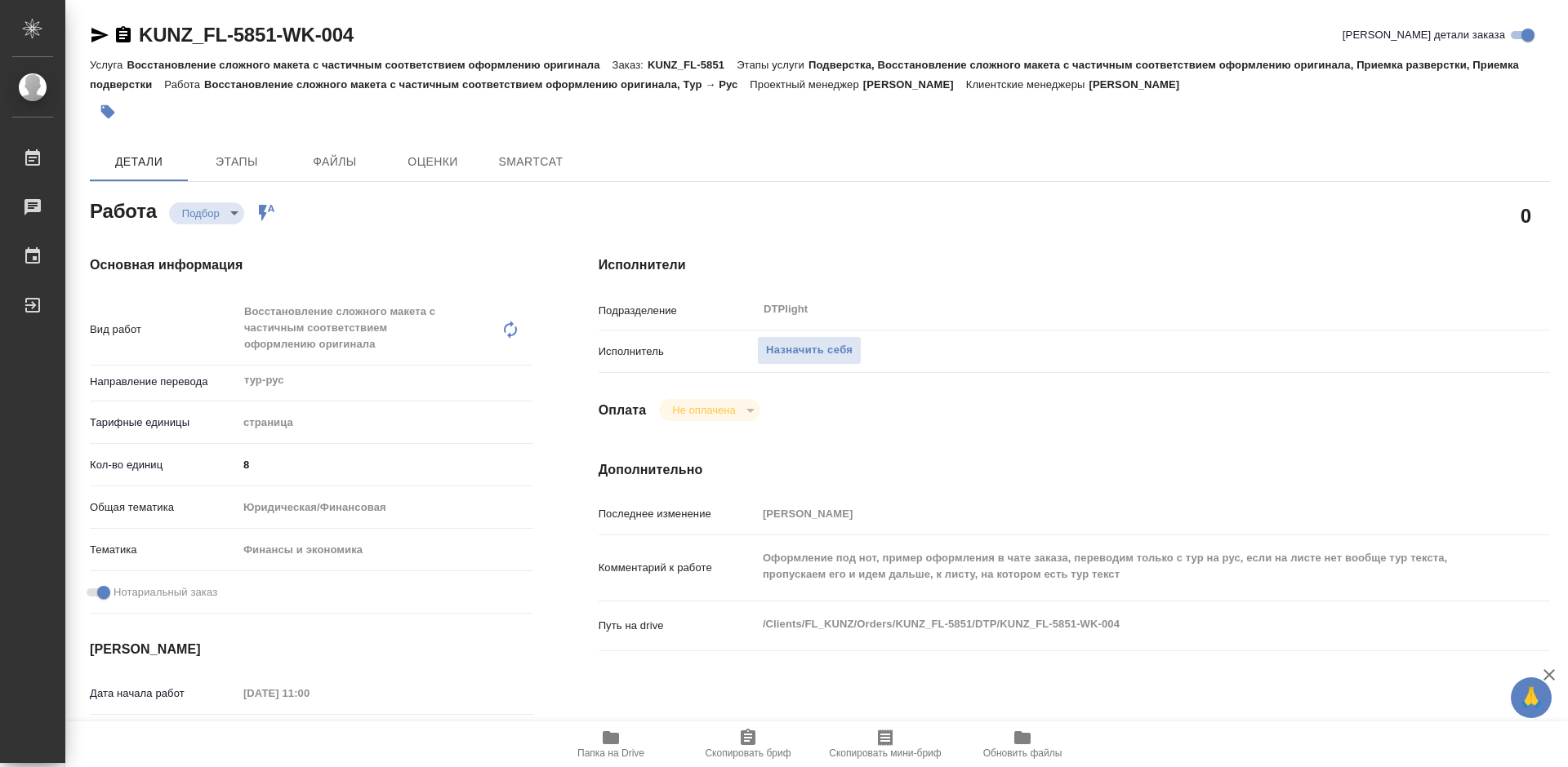
type textarea "x"
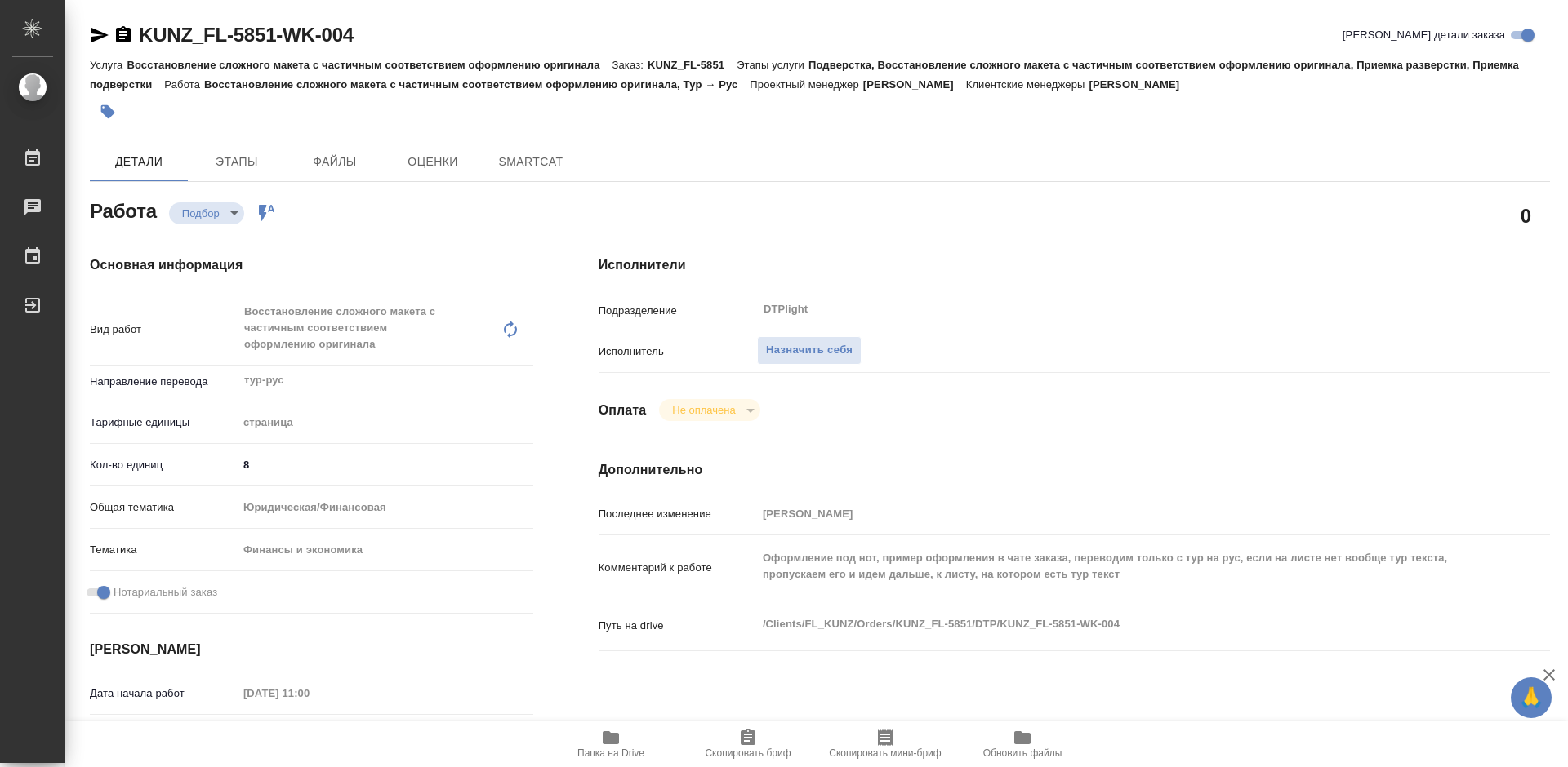
type textarea "x"
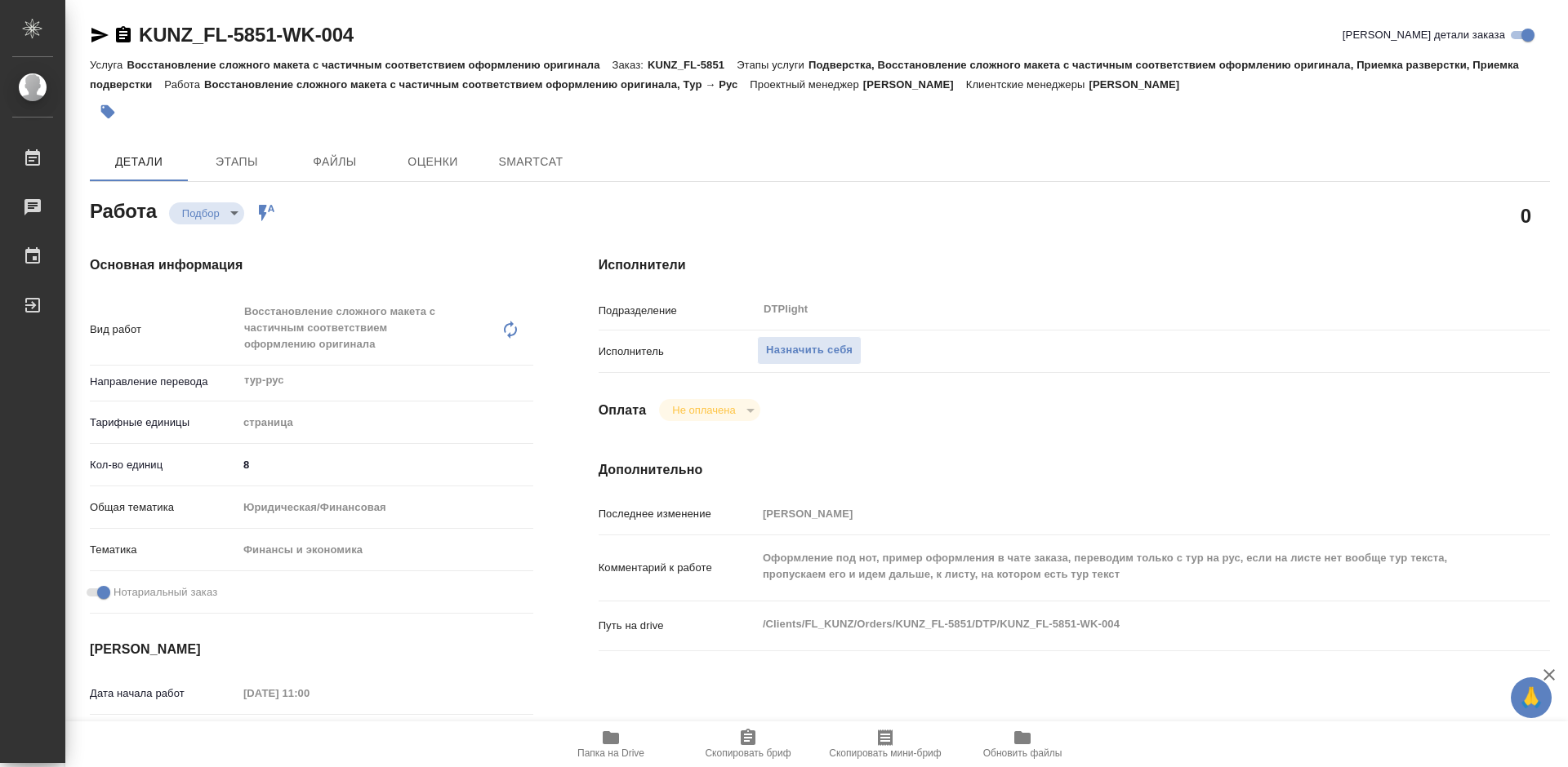
type textarea "x"
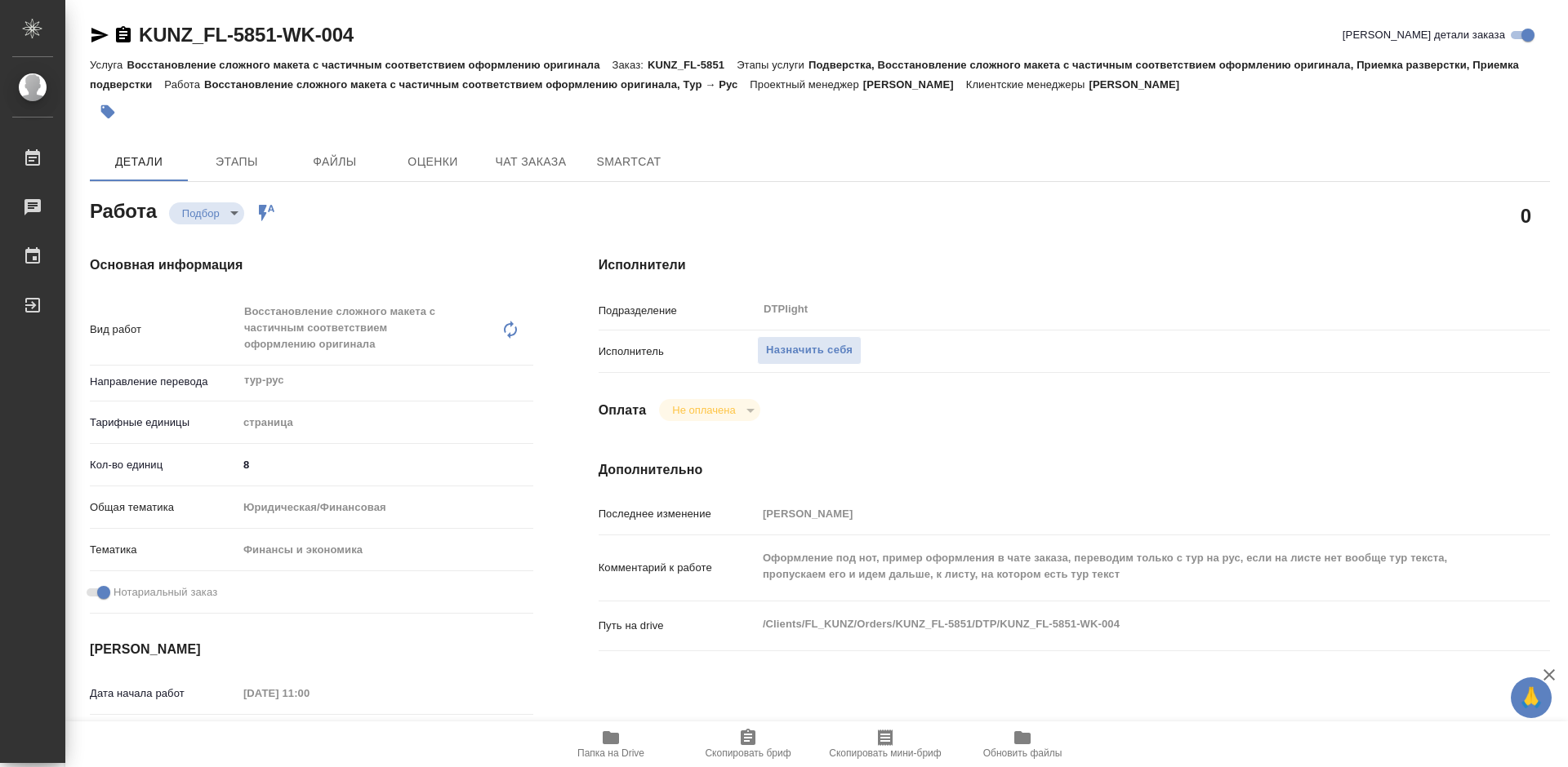
type textarea "x"
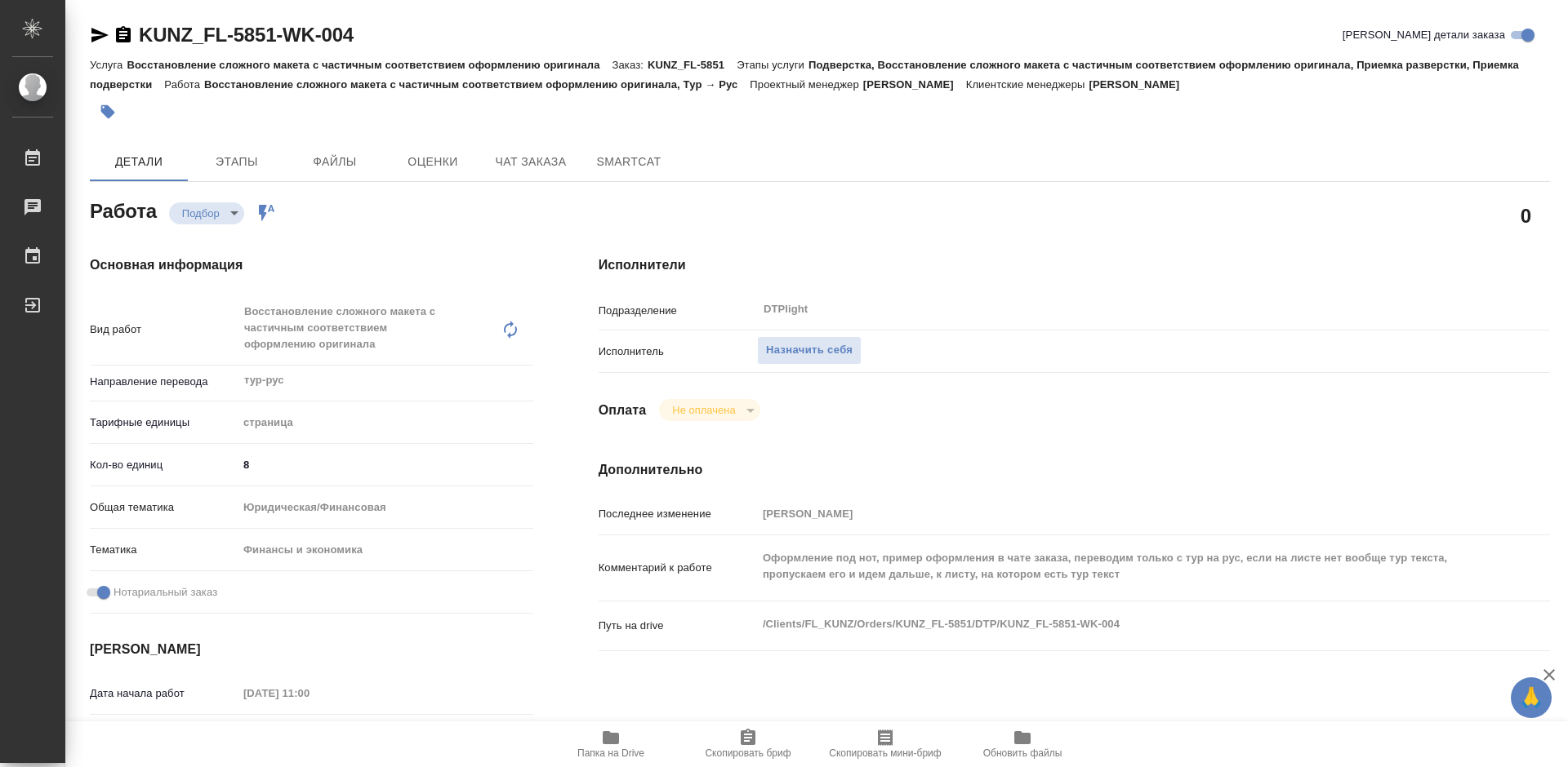
type textarea "x"
